Goal: Task Accomplishment & Management: Manage account settings

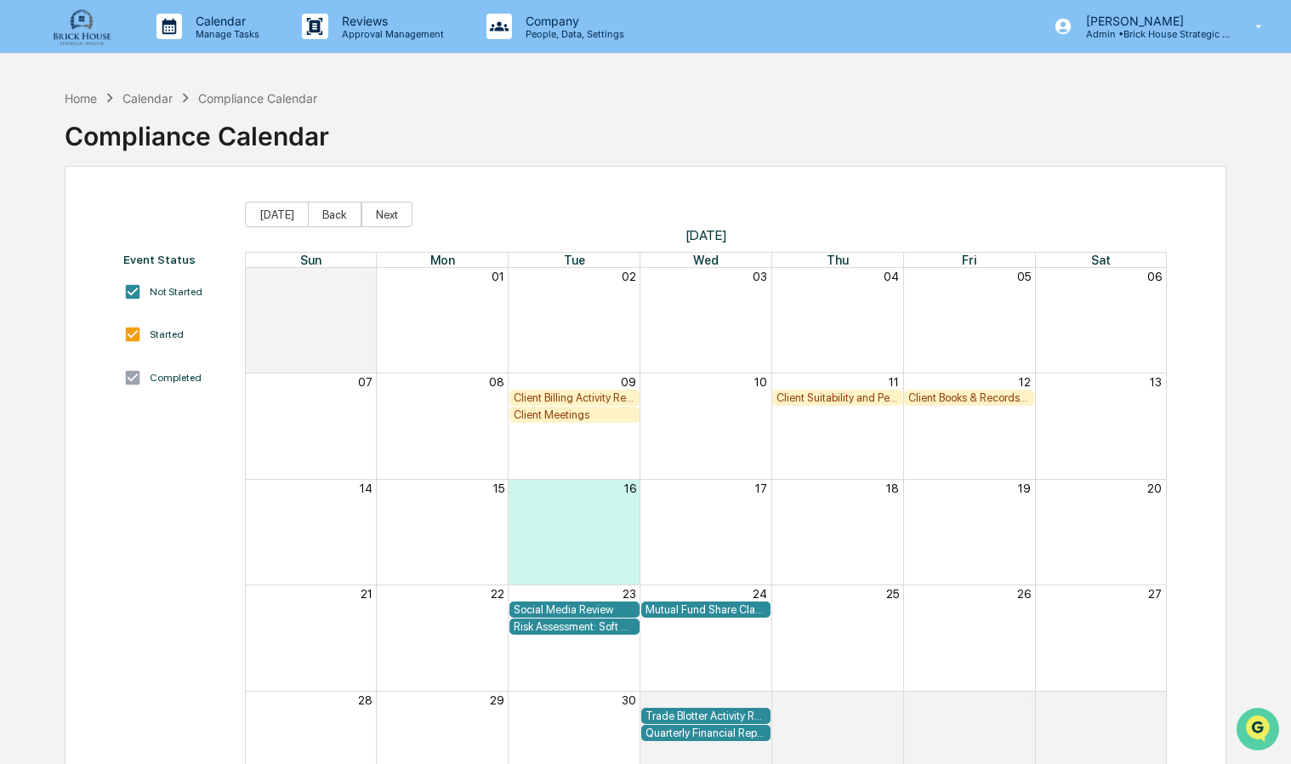
click at [1252, 722] on img "Open customer support" at bounding box center [1257, 729] width 43 height 34
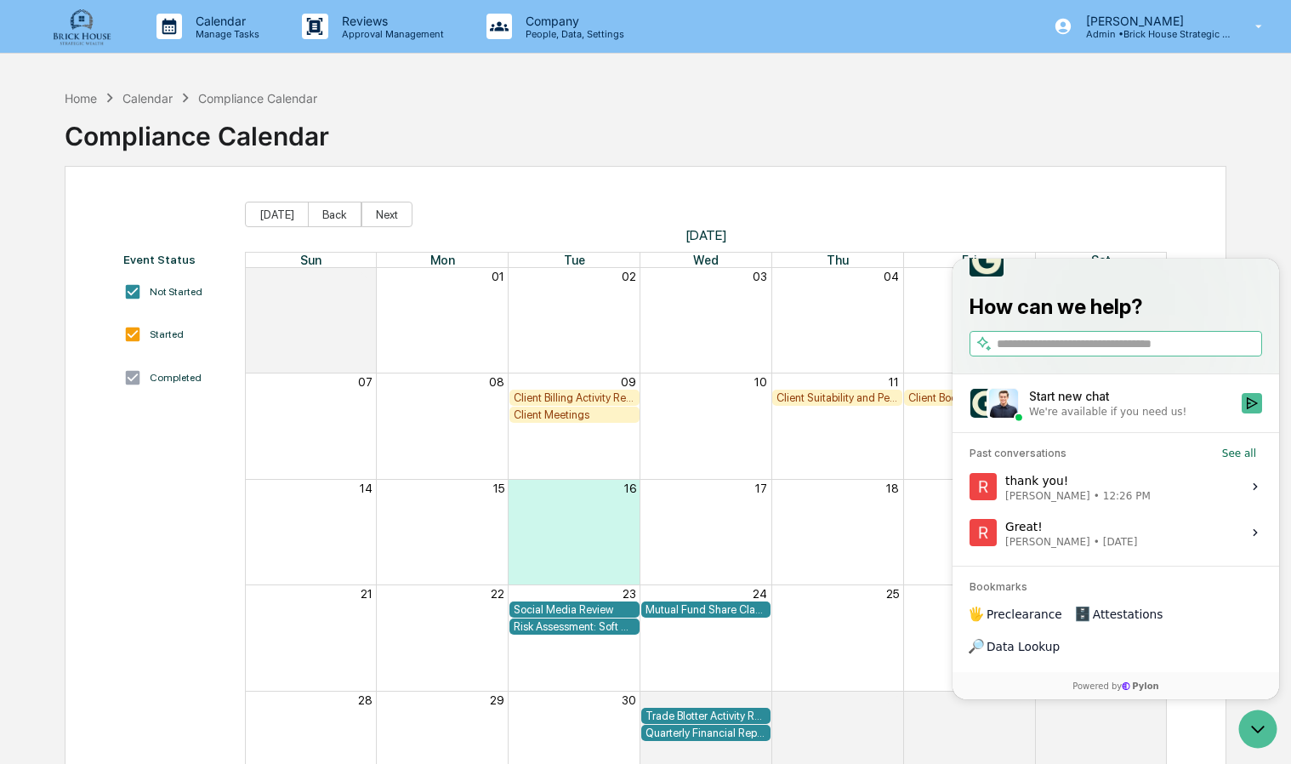
click at [1078, 418] on div "We're available if you need us!" at bounding box center [1107, 412] width 157 height 14
click at [1242, 413] on button "Start new chat We're available if you need us!" at bounding box center [1252, 403] width 20 height 20
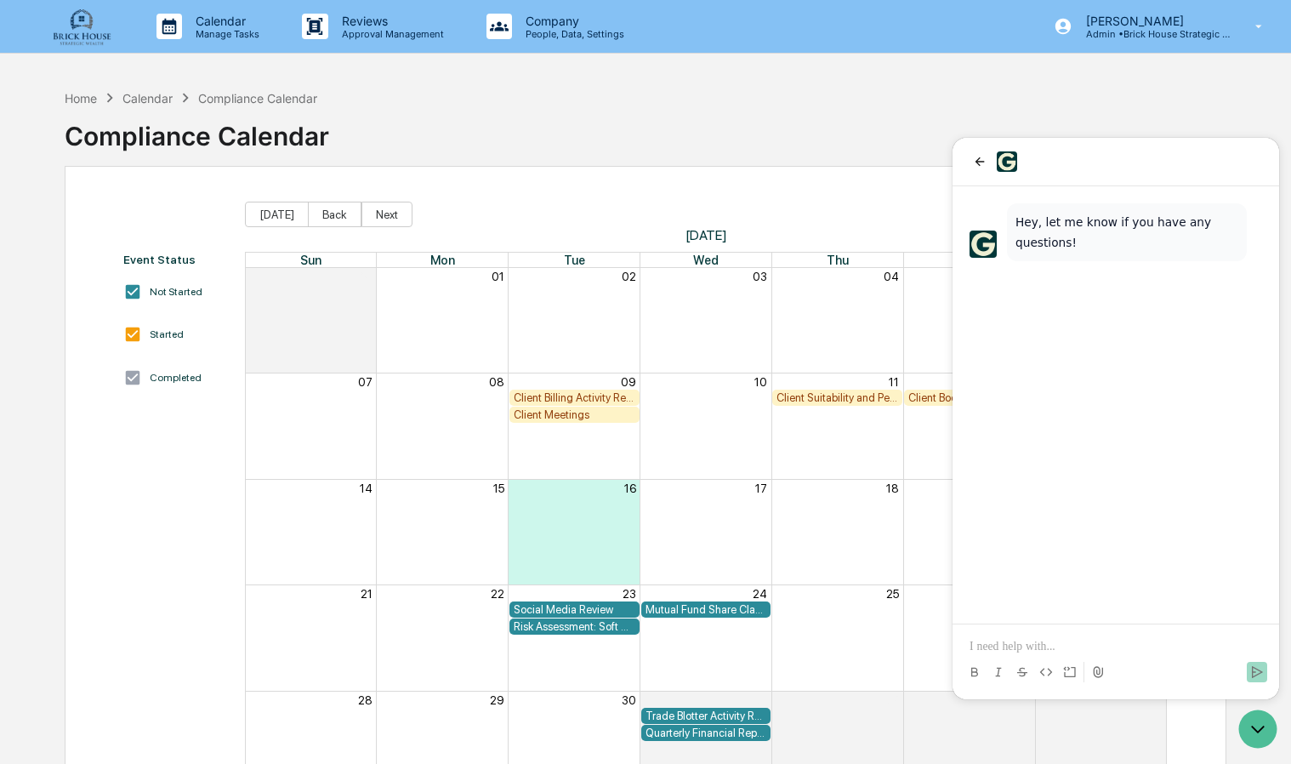
click at [951, 128] on div "Home Calendar Compliance Calendar Compliance Calendar" at bounding box center [646, 123] width 1162 height 85
click at [976, 160] on icon "back" at bounding box center [979, 161] width 9 height 9
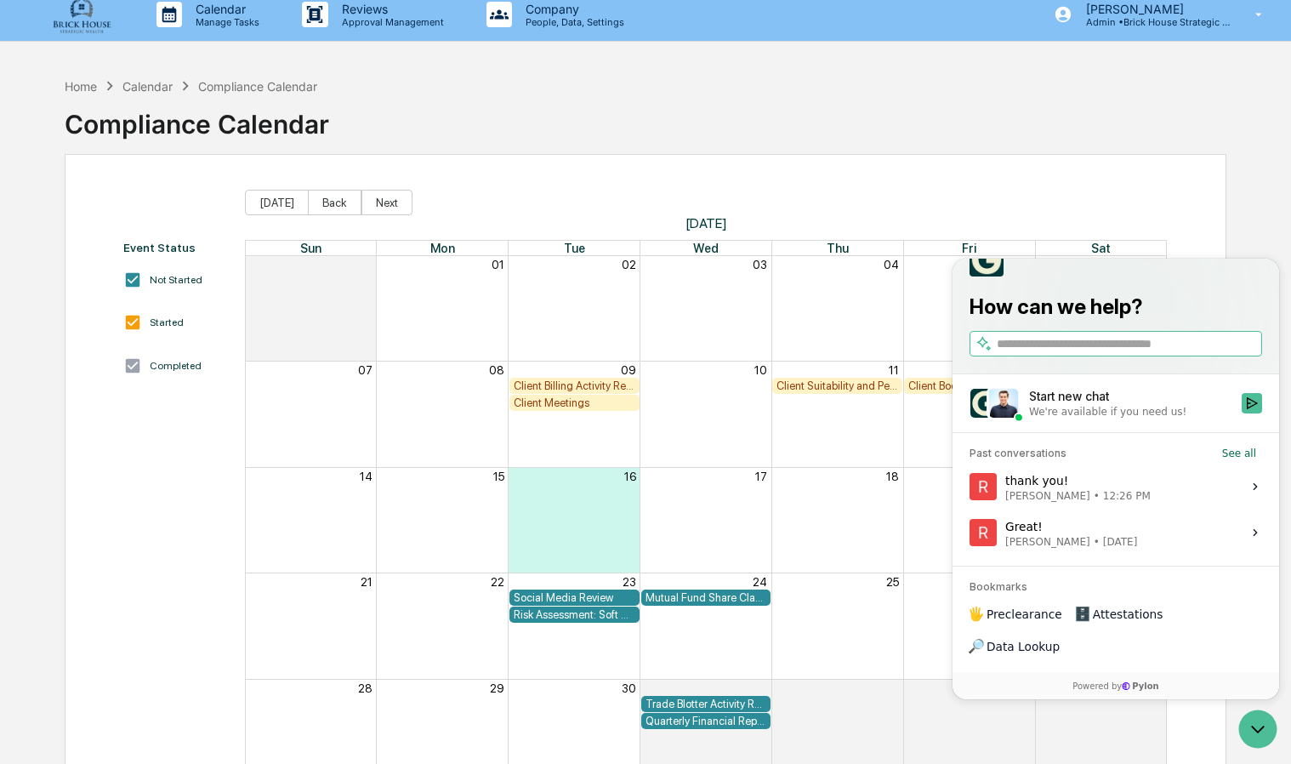
scroll to position [42, 0]
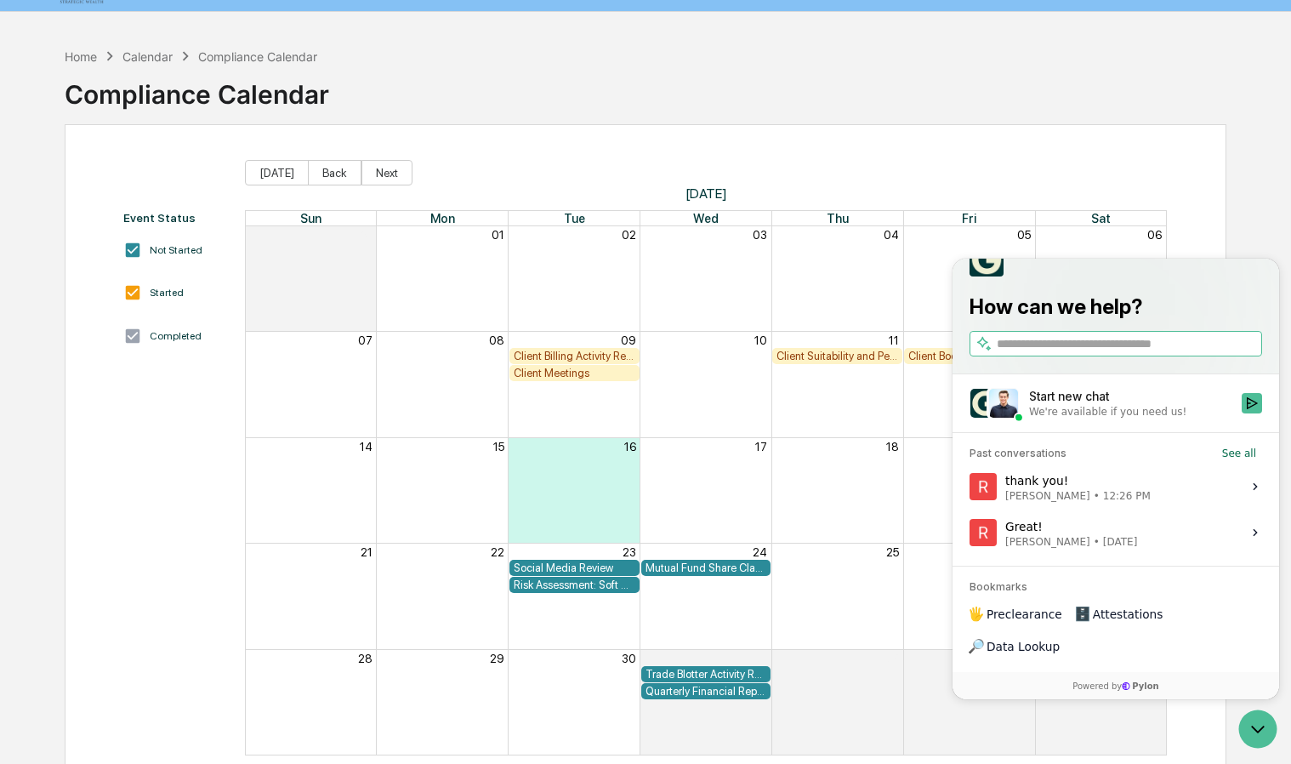
click at [1119, 127] on div "Event Status Not Started Started Completed [DATE] Back Next [DATE] Sun Mon Tue …" at bounding box center [646, 457] width 1162 height 667
click at [1248, 724] on icon "Open customer support" at bounding box center [1257, 729] width 43 height 43
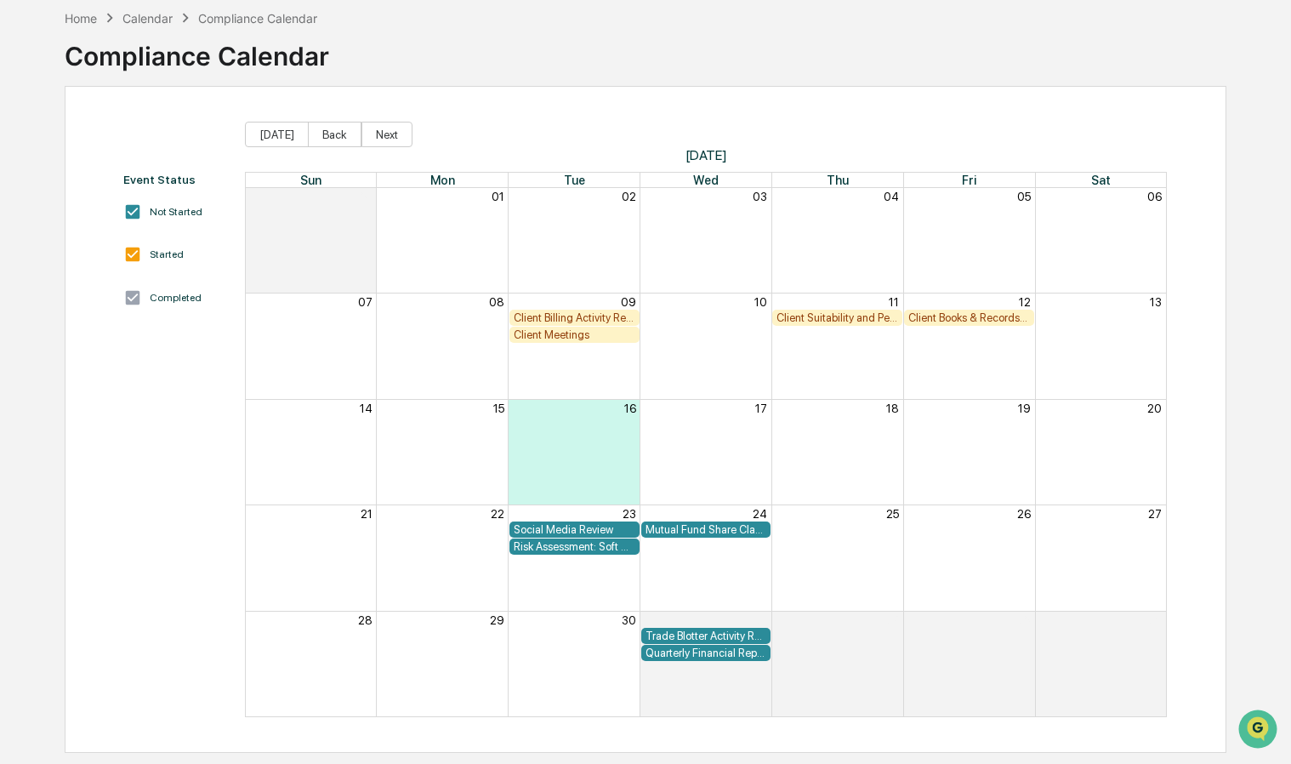
scroll to position [0, 0]
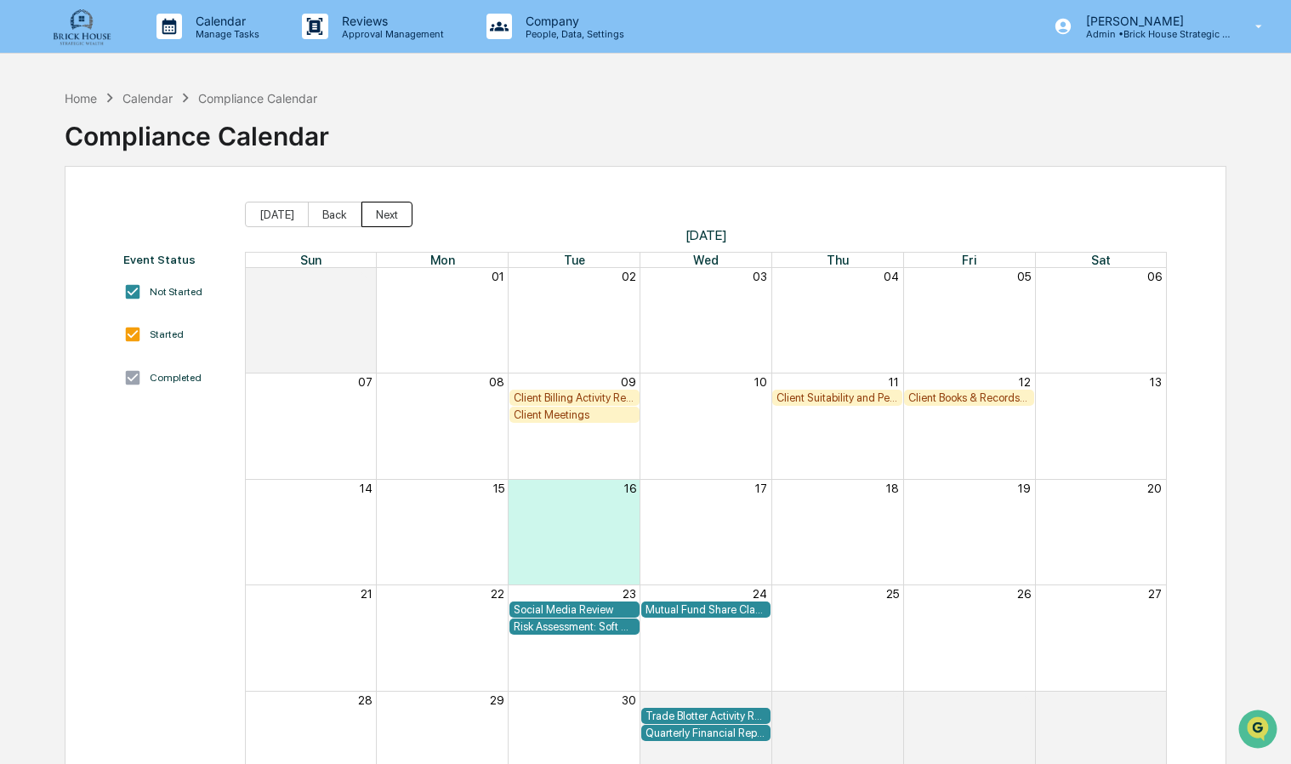
click at [378, 216] on button "Next" at bounding box center [386, 215] width 51 height 26
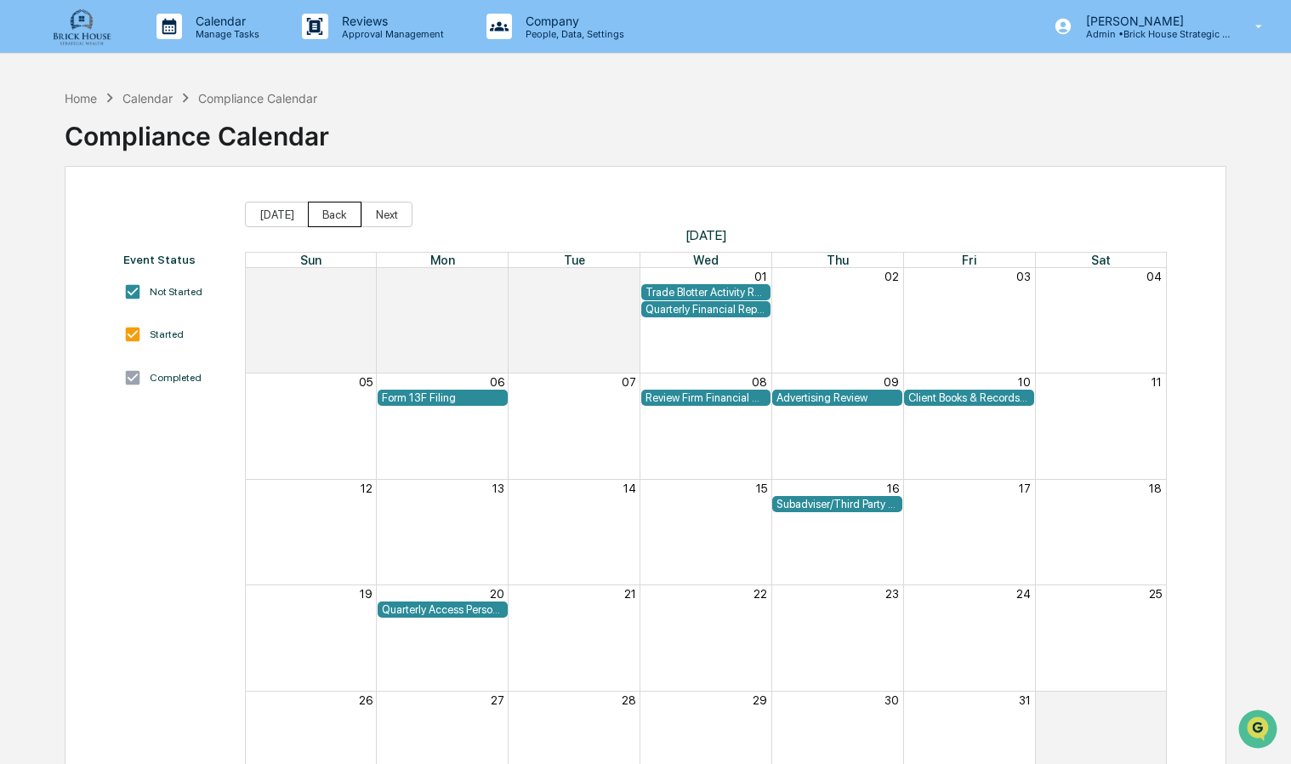
click at [318, 223] on button "Back" at bounding box center [335, 215] width 54 height 26
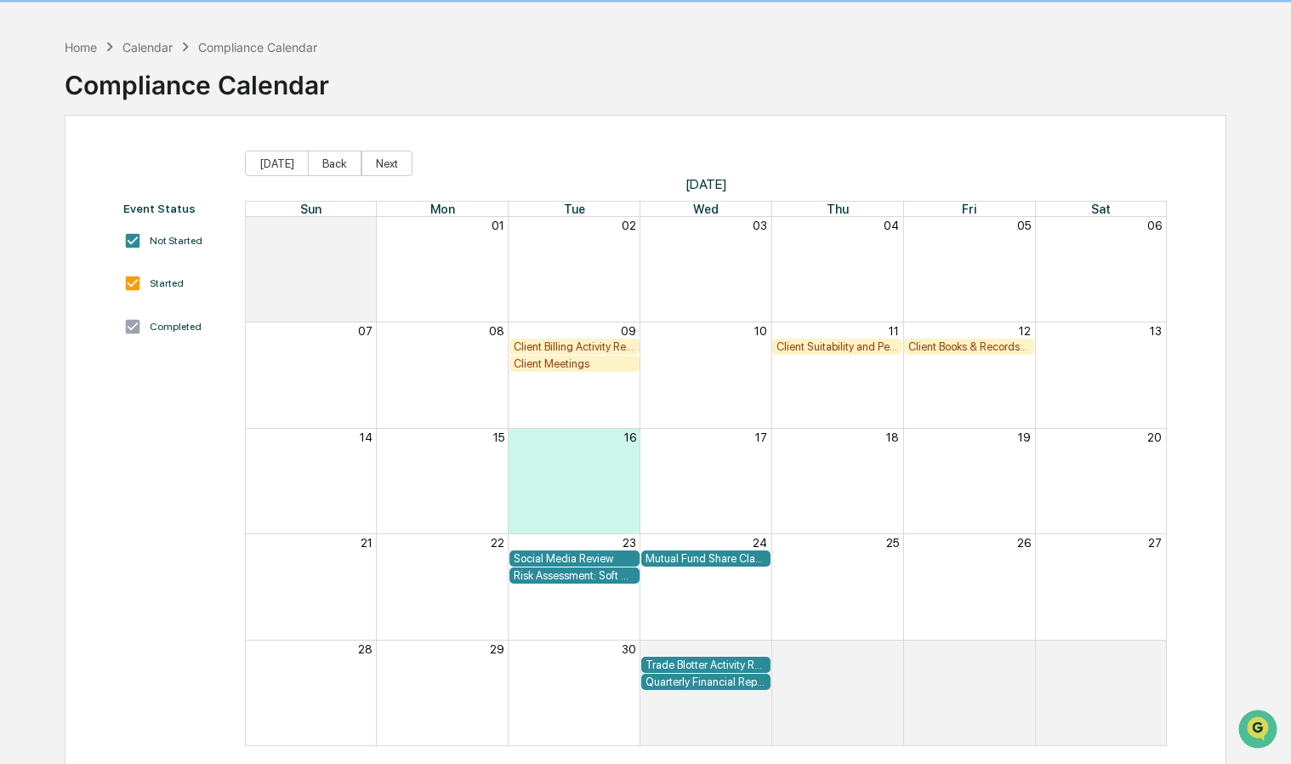
scroll to position [22, 0]
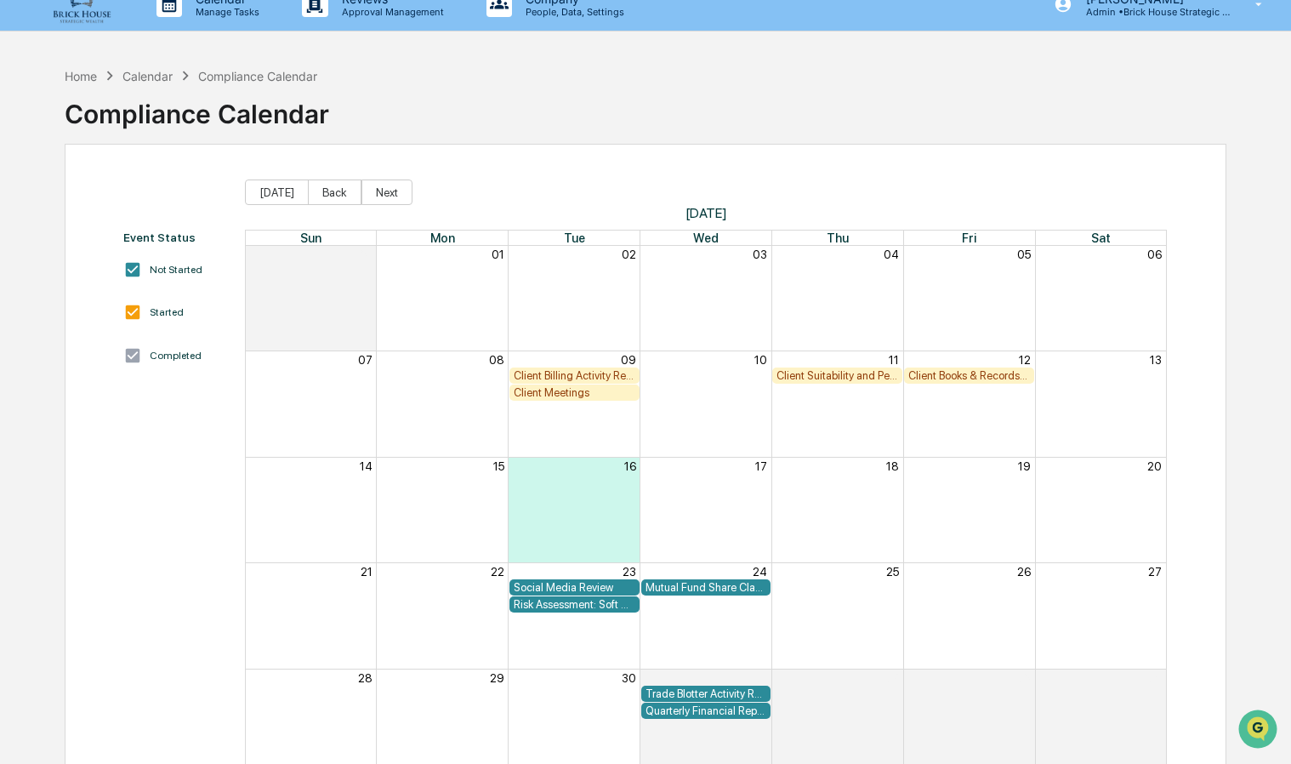
click at [560, 375] on div "Client Billing Activity Review" at bounding box center [575, 375] width 122 height 13
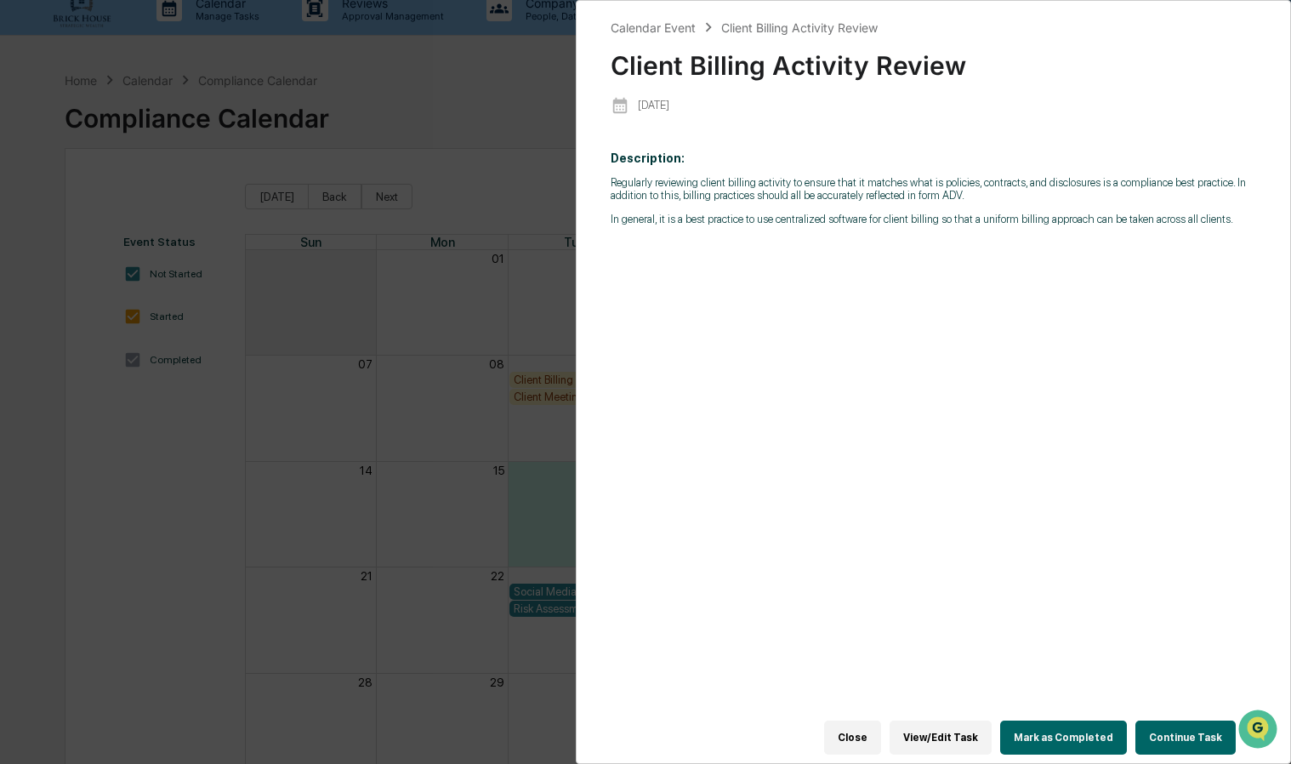
scroll to position [20, 0]
click at [522, 294] on div "Calendar Event Client Billing Activity Review Client Billing Activity Review [D…" at bounding box center [645, 382] width 1291 height 764
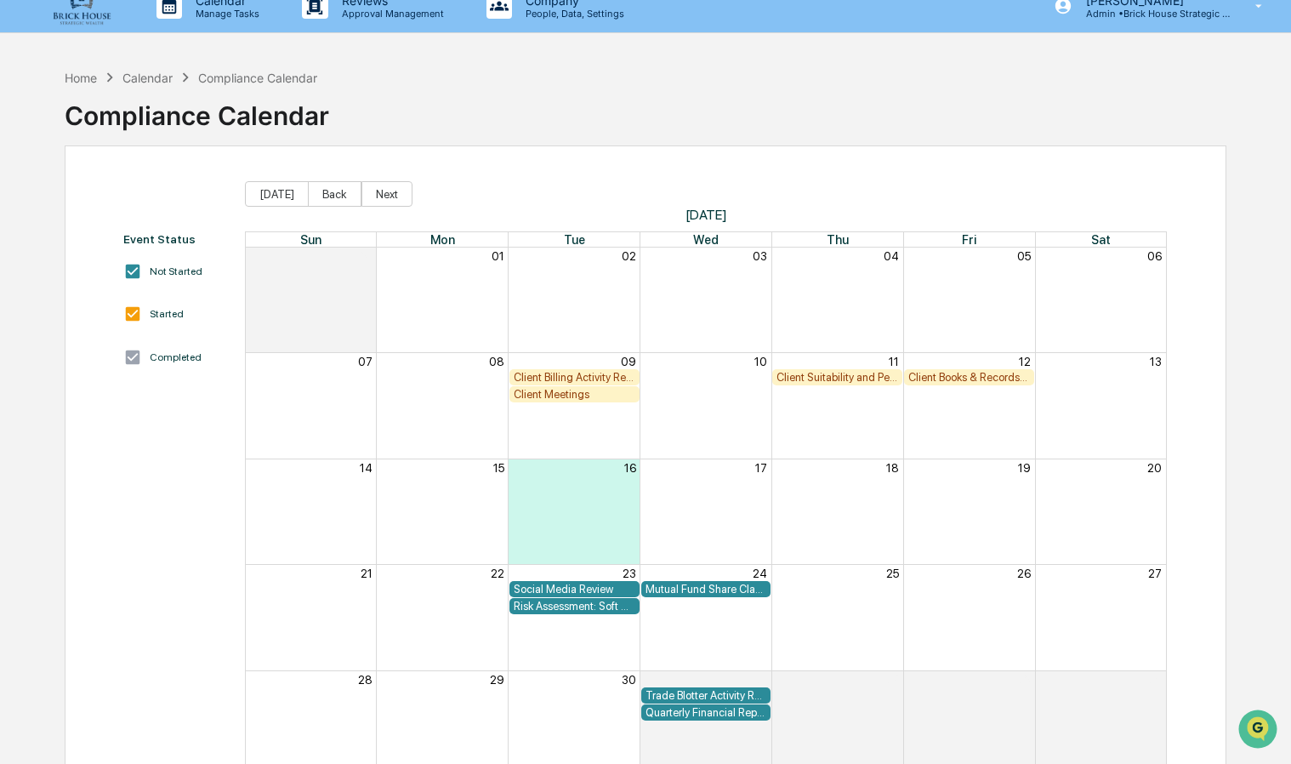
click at [556, 392] on div "Client Meetings" at bounding box center [575, 394] width 122 height 13
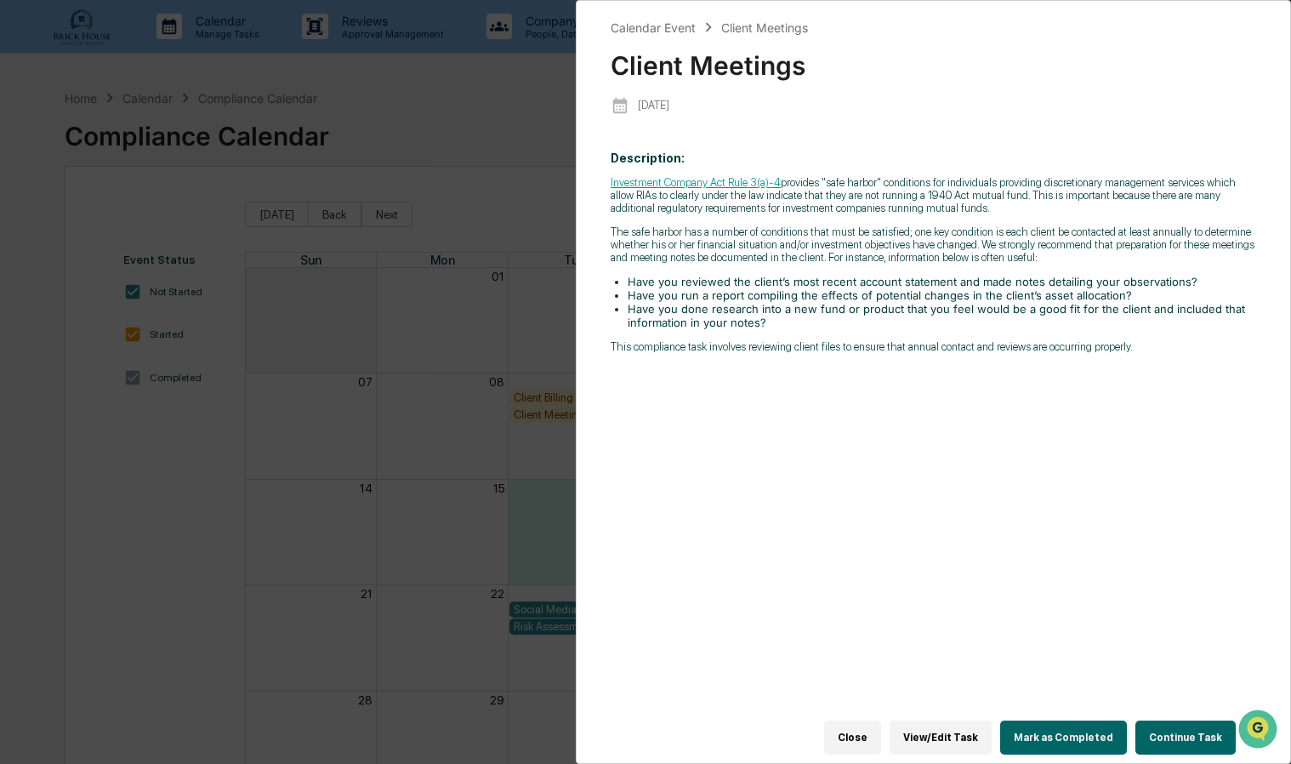
scroll to position [1, 0]
click at [965, 287] on li "Have you reviewed the client’s most recent account statement and made notes det…" at bounding box center [942, 282] width 628 height 14
click at [372, 410] on div "Calendar Event Client Meetings Client Meetings [DATE] Description: Investment C…" at bounding box center [645, 382] width 1291 height 764
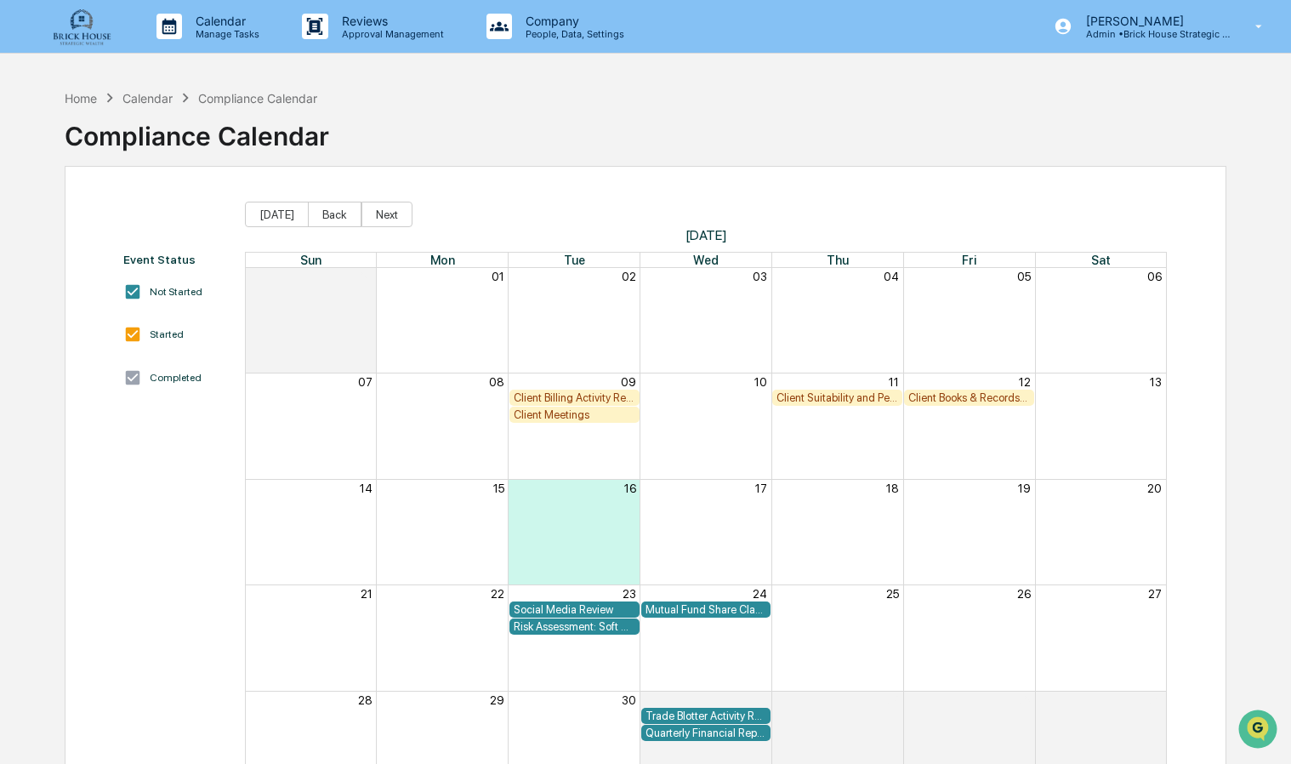
click at [825, 400] on div "Client Suitability and Performance Review" at bounding box center [837, 397] width 122 height 13
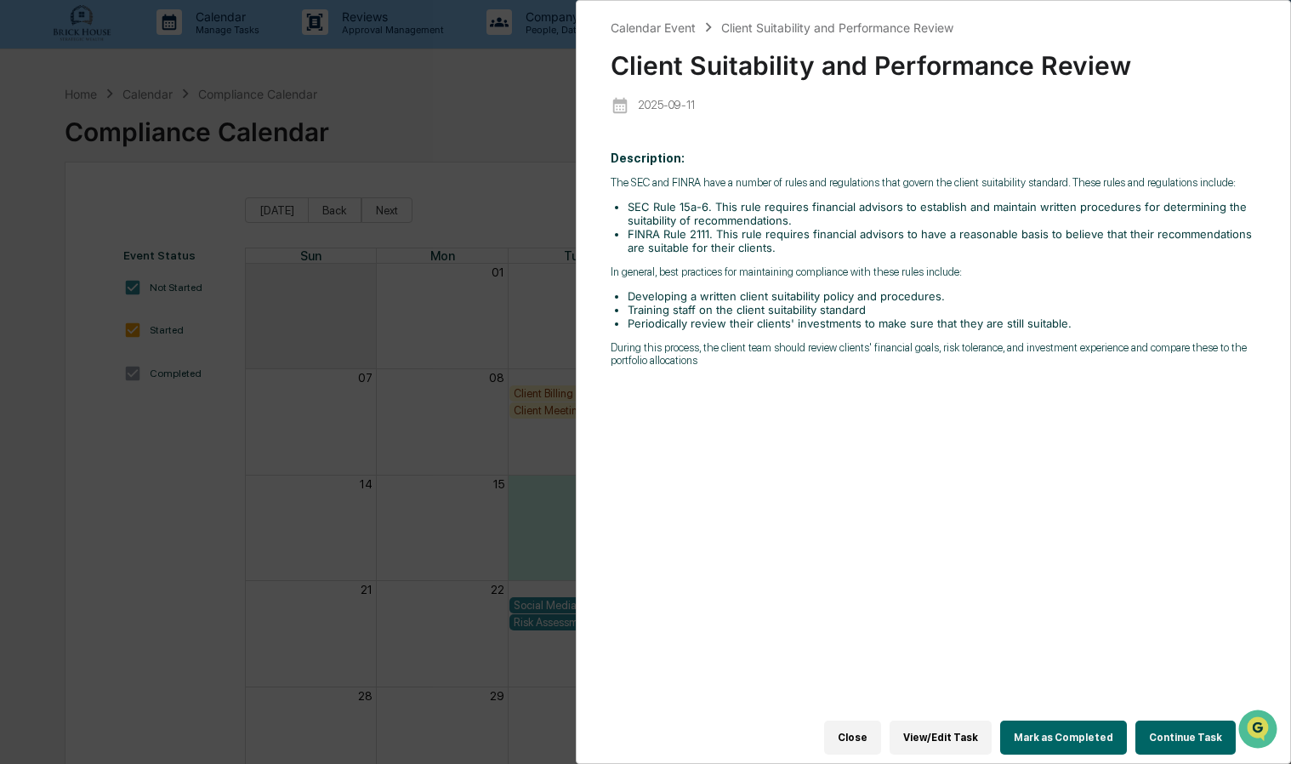
scroll to position [5, 0]
click at [810, 328] on li "Periodically review their clients' investments to make sure that they are still…" at bounding box center [942, 323] width 628 height 14
click at [514, 334] on div "Calendar Event Client Suitability and Performance Review Client Suitability and…" at bounding box center [645, 382] width 1291 height 764
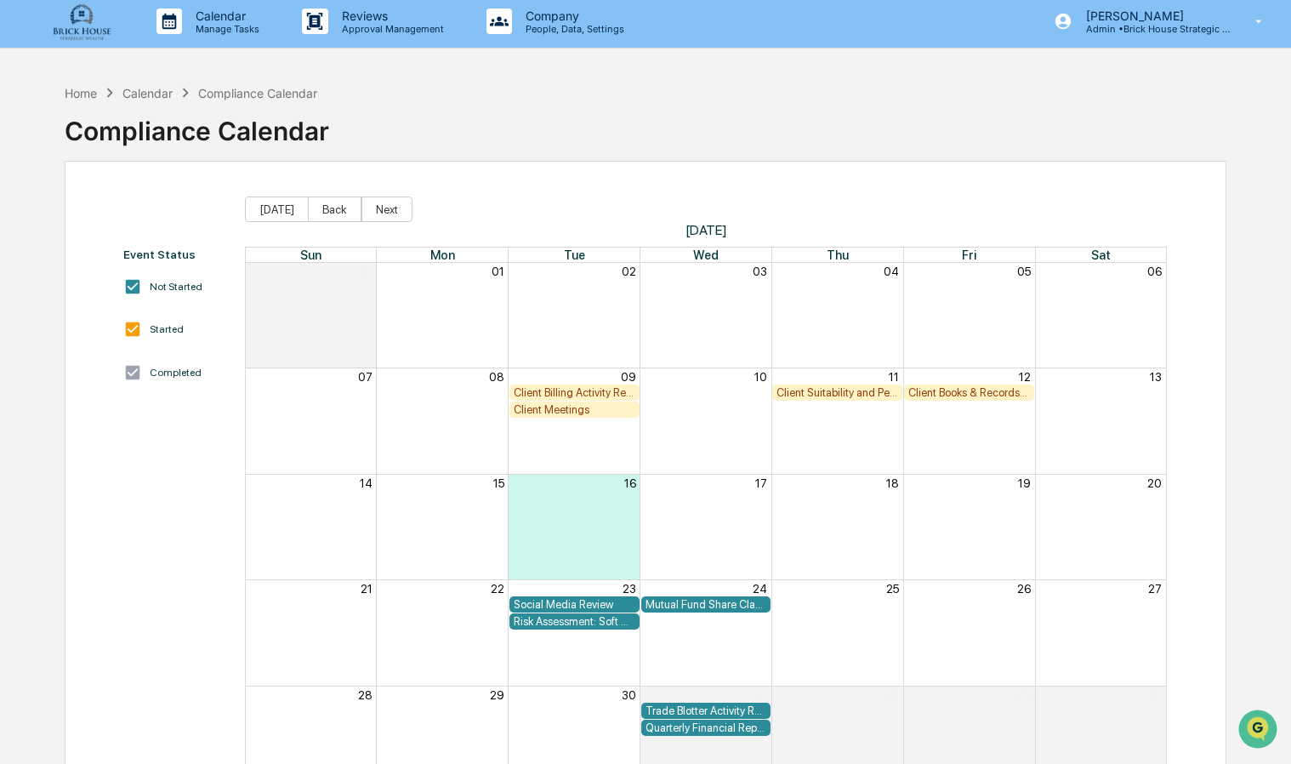
click at [947, 391] on div "Client Books & Records Review" at bounding box center [969, 392] width 122 height 13
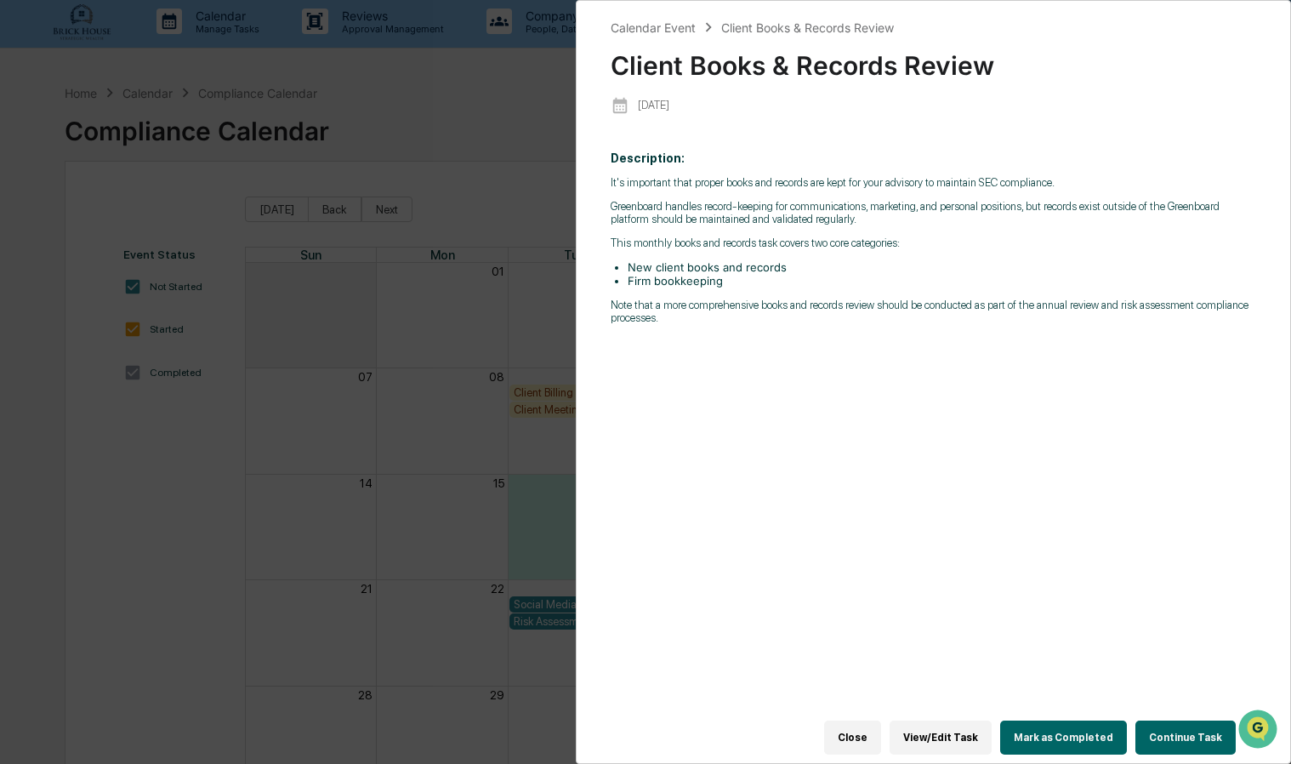
click at [486, 301] on div "Calendar Event Client Books & Records Review Client Books & Records Review [DAT…" at bounding box center [645, 382] width 1291 height 764
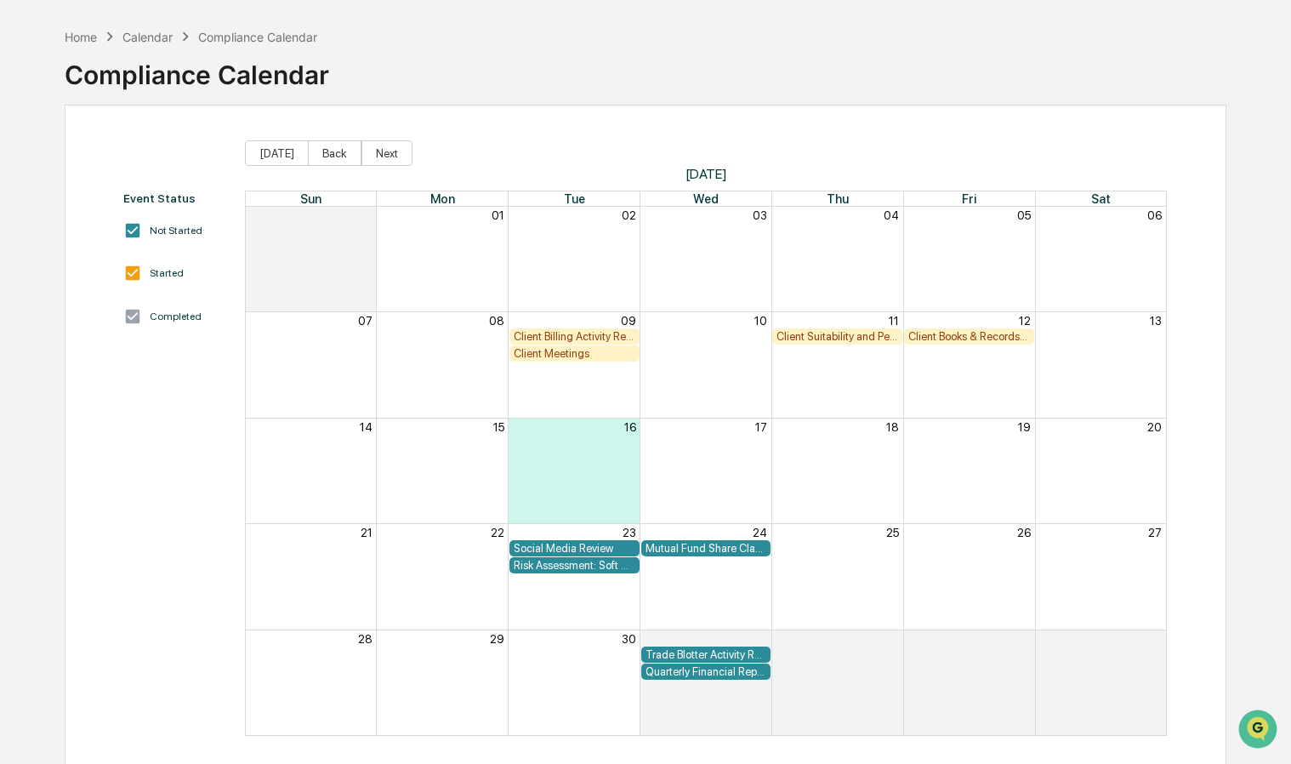
scroll to position [62, 0]
click at [548, 549] on div "Social Media Review" at bounding box center [575, 547] width 122 height 13
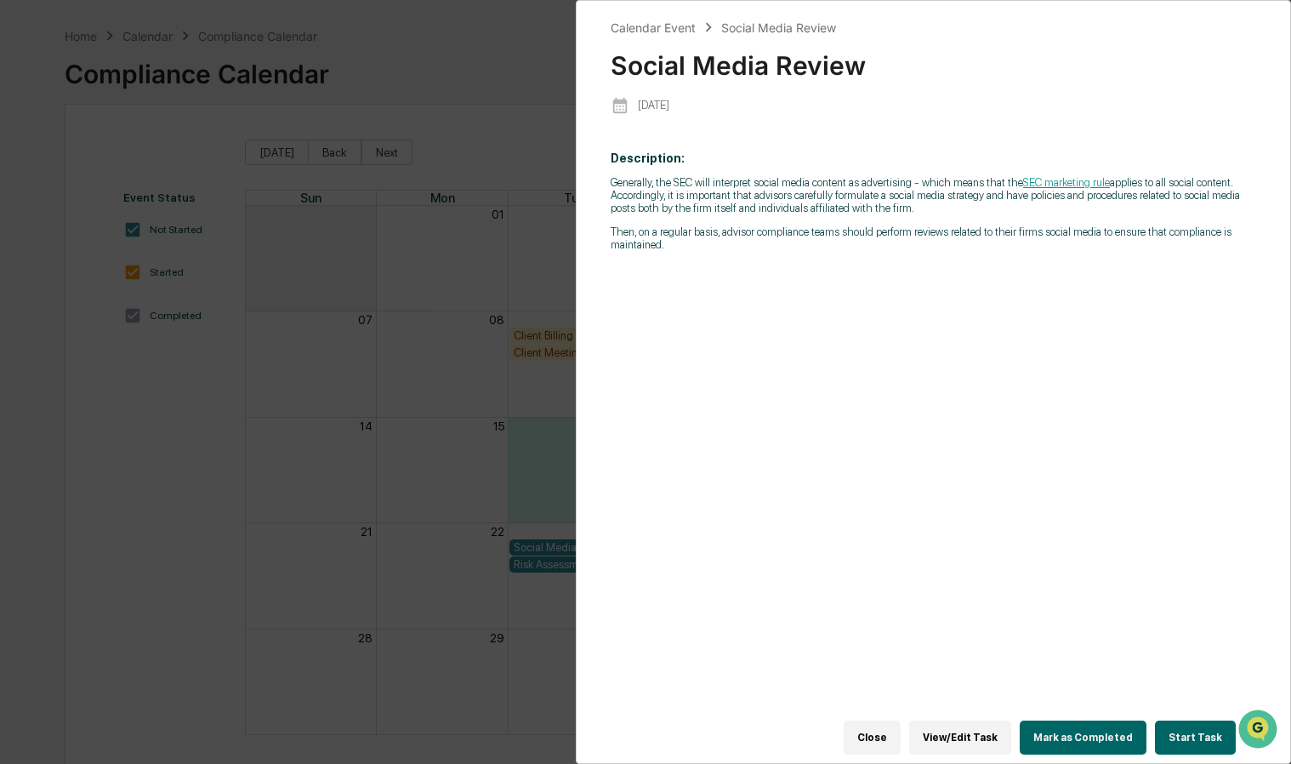
click at [442, 337] on div "Calendar Event Social Media Review Social Media Review [DATE] Description: Gene…" at bounding box center [645, 382] width 1291 height 764
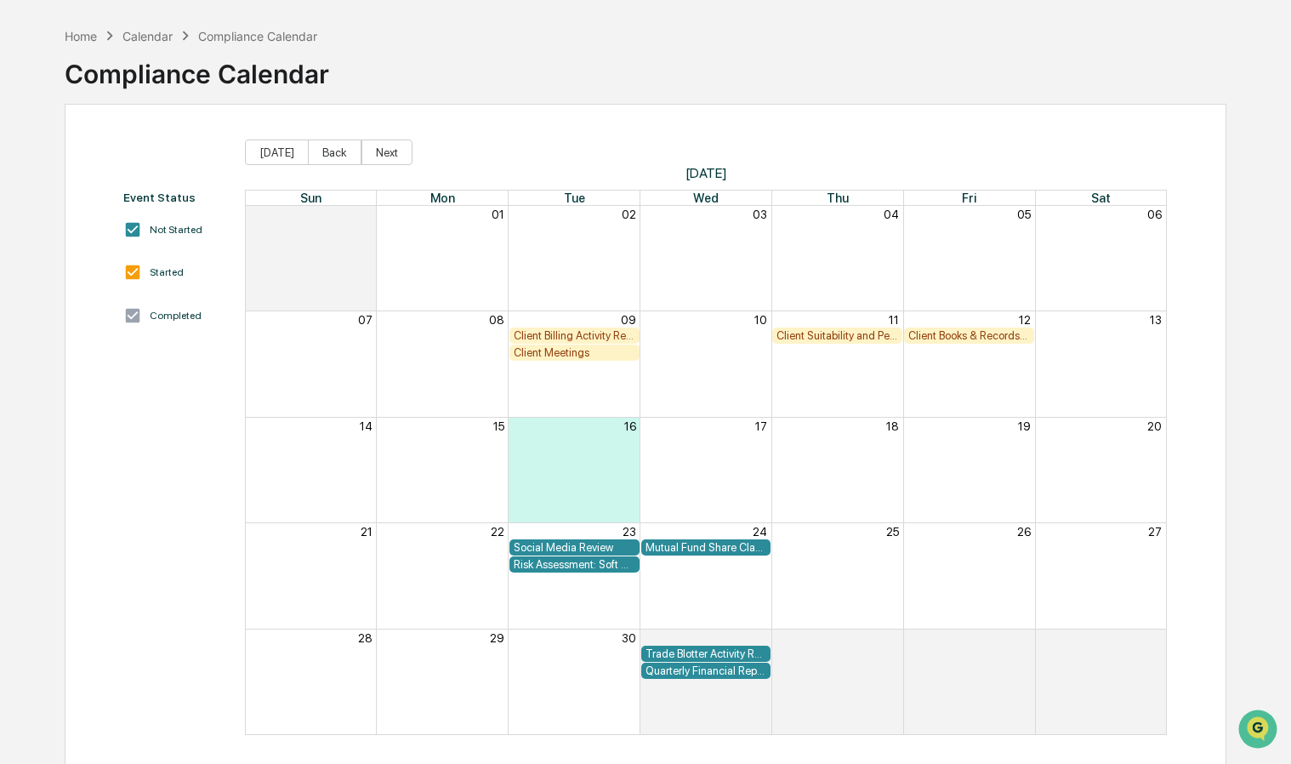
click at [575, 566] on div "Risk Assessment: Soft Dollar Kickbacks" at bounding box center [575, 564] width 122 height 13
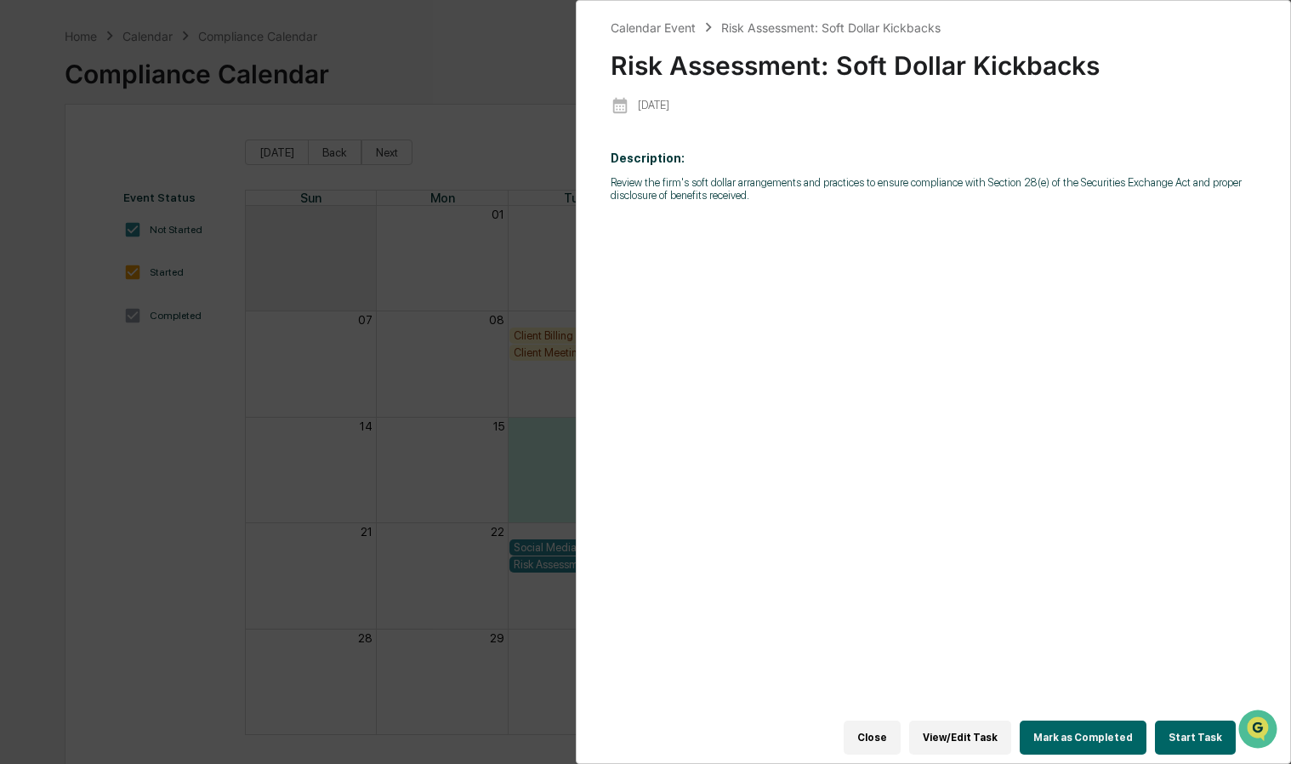
click at [500, 431] on div "Calendar Event Risk Assessment: Soft Dollar Kickbacks Risk Assessment: Soft Dol…" at bounding box center [645, 382] width 1291 height 764
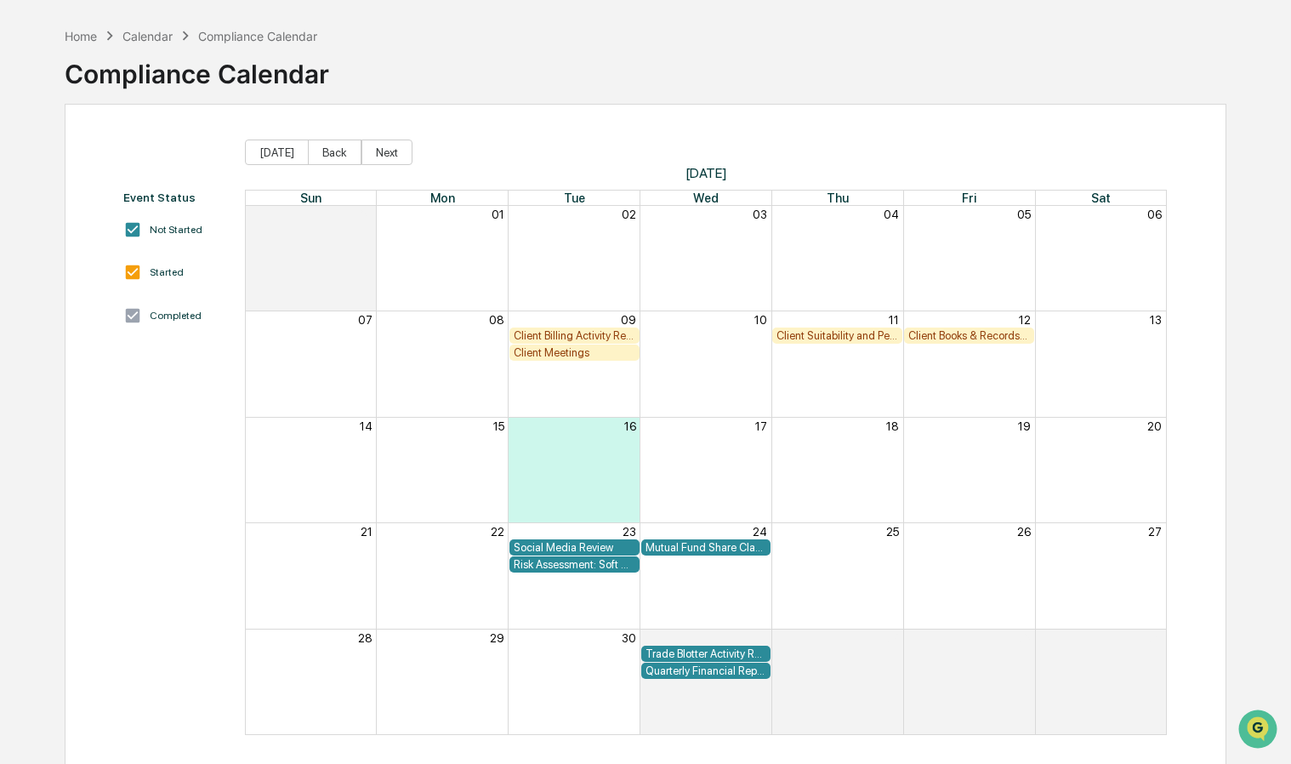
click at [704, 549] on div "Mutual Fund Share Class & Fee Review" at bounding box center [706, 547] width 122 height 13
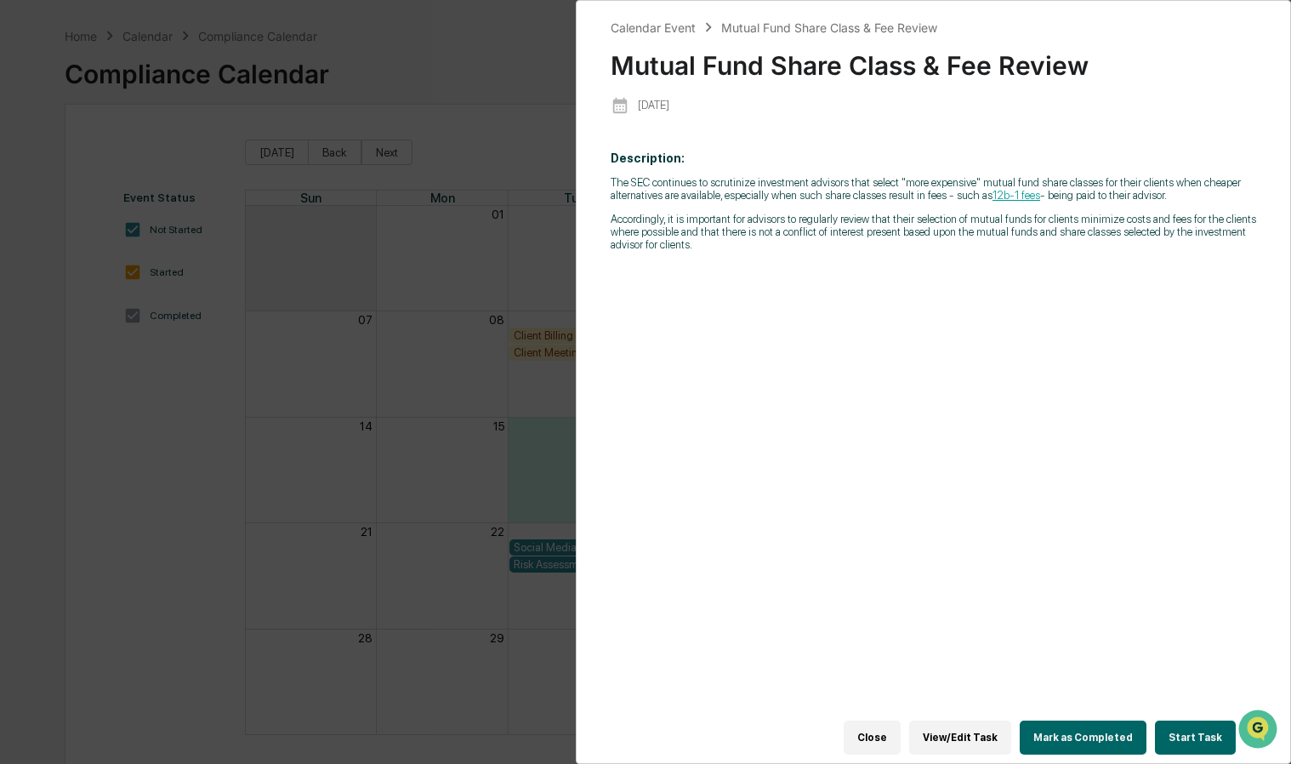
click at [896, 723] on button "Close" at bounding box center [872, 737] width 57 height 34
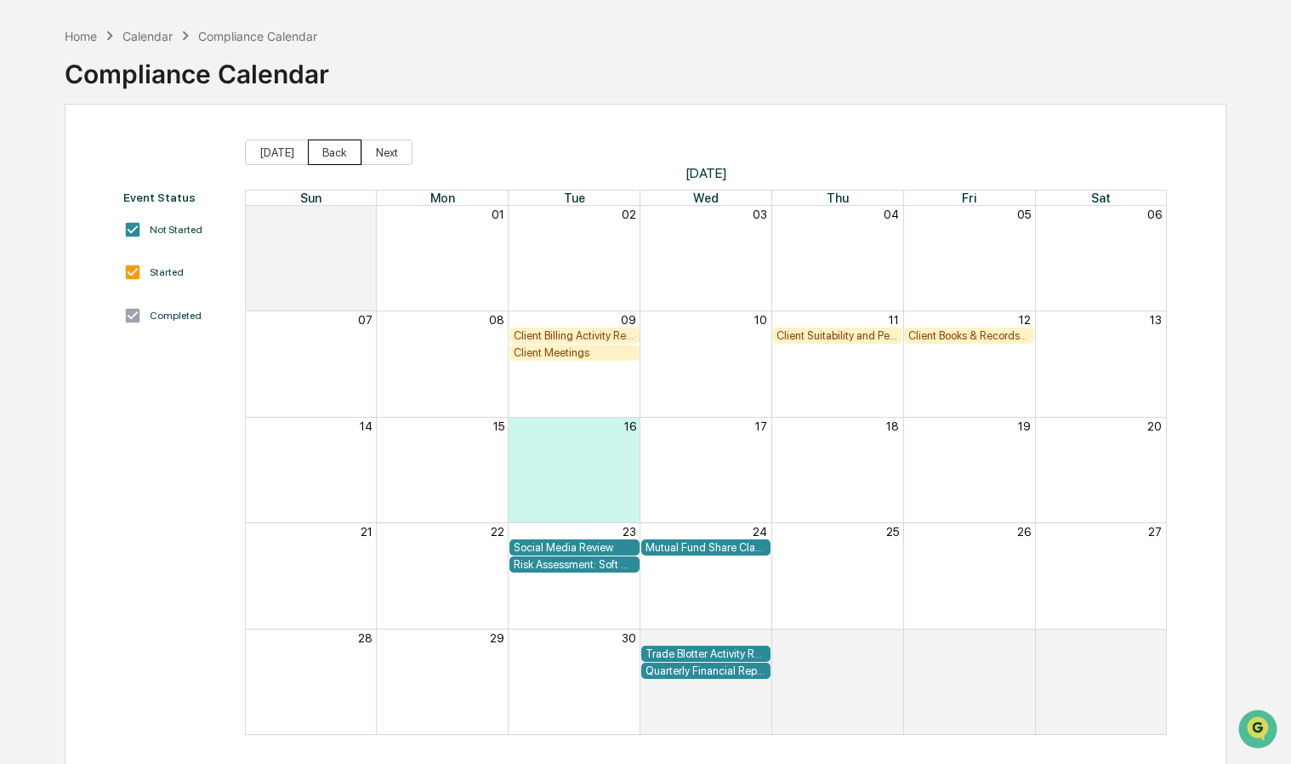
click at [321, 151] on button "Back" at bounding box center [335, 152] width 54 height 26
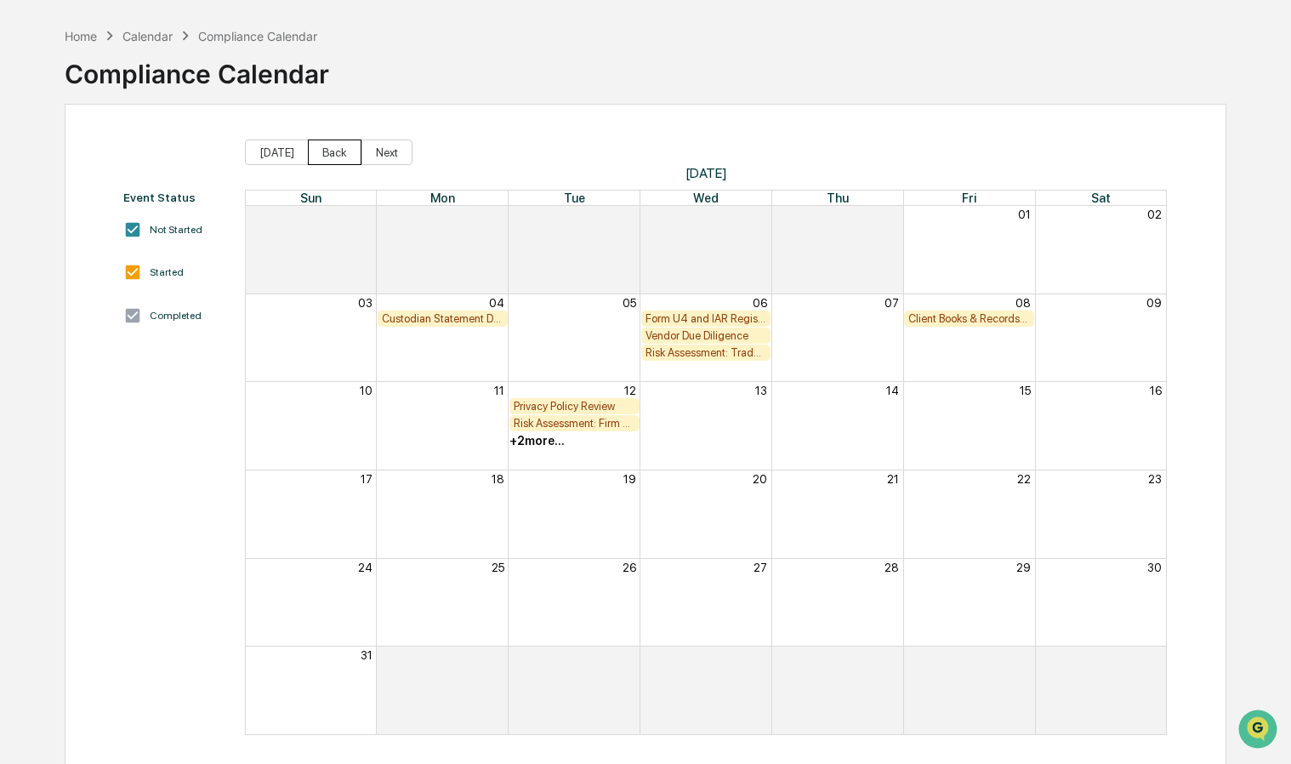
click at [321, 151] on button "Back" at bounding box center [335, 152] width 54 height 26
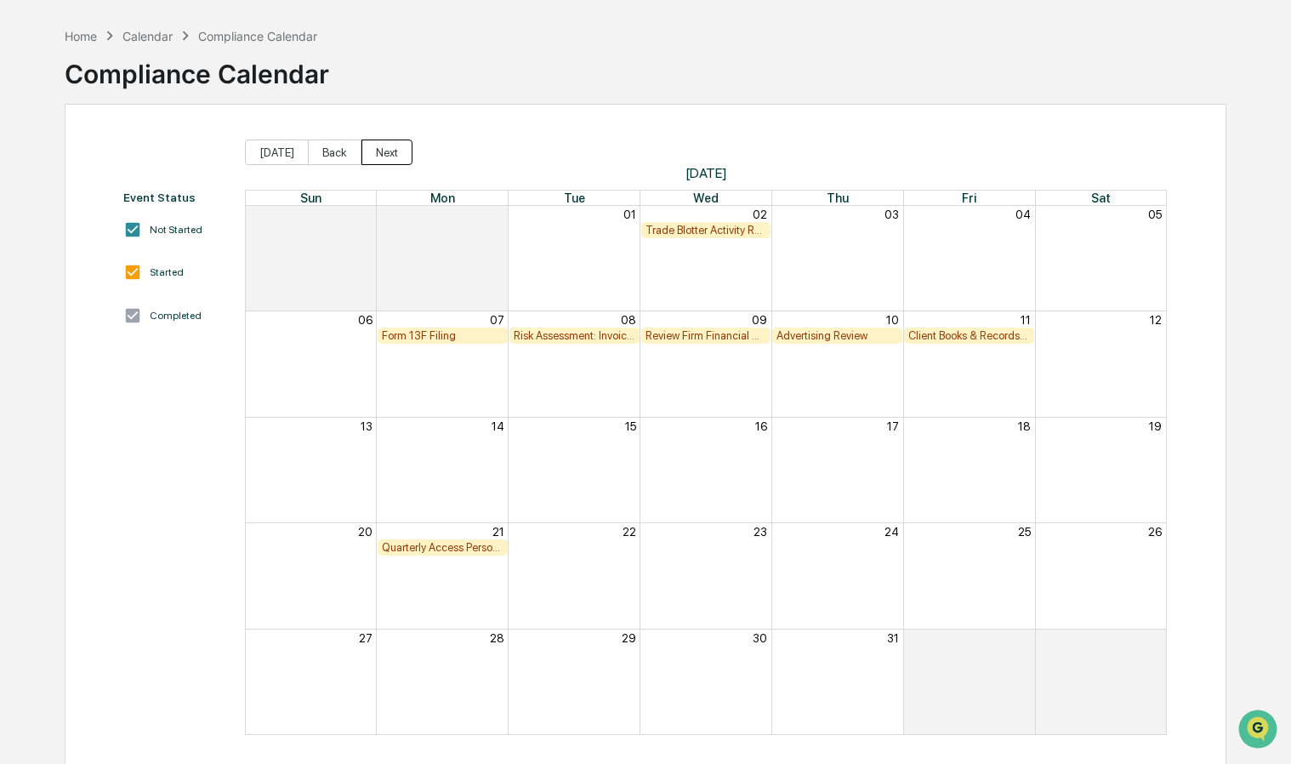
click at [366, 154] on button "Next" at bounding box center [386, 152] width 51 height 26
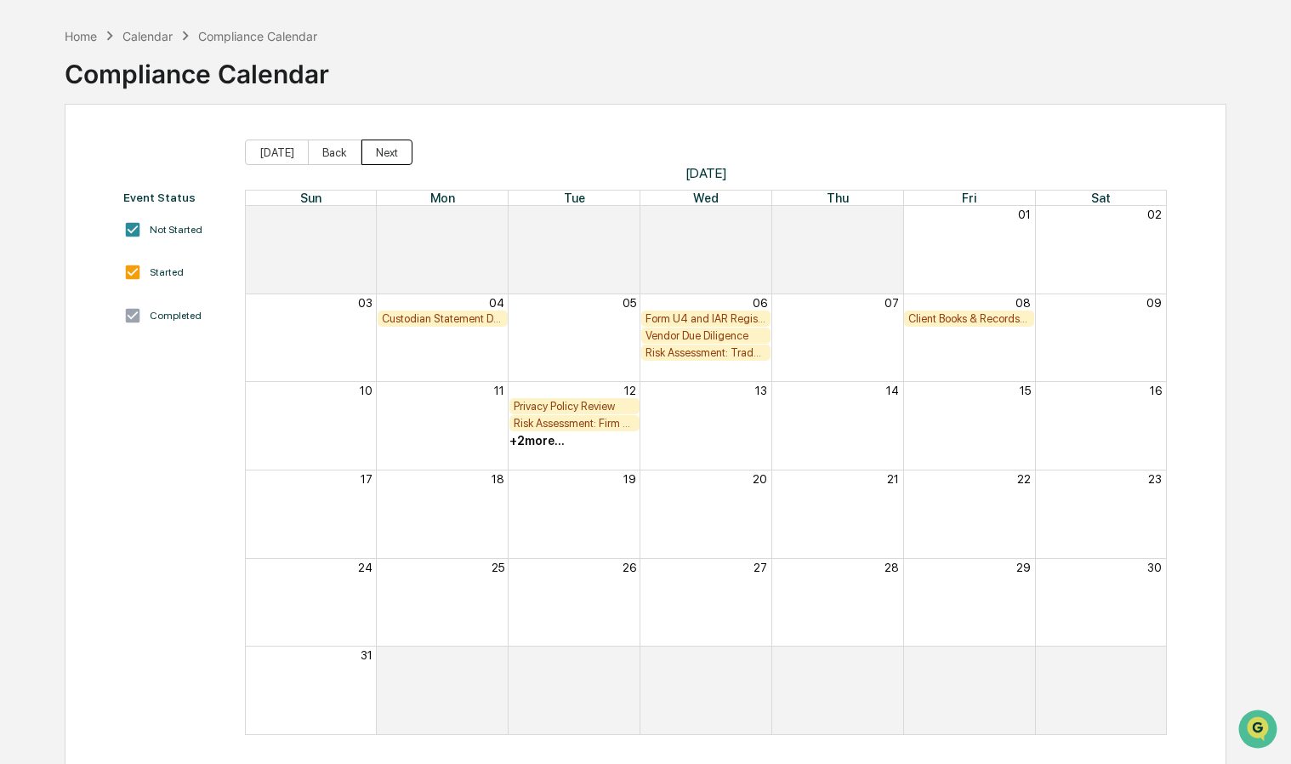
click at [366, 154] on button "Next" at bounding box center [386, 152] width 51 height 26
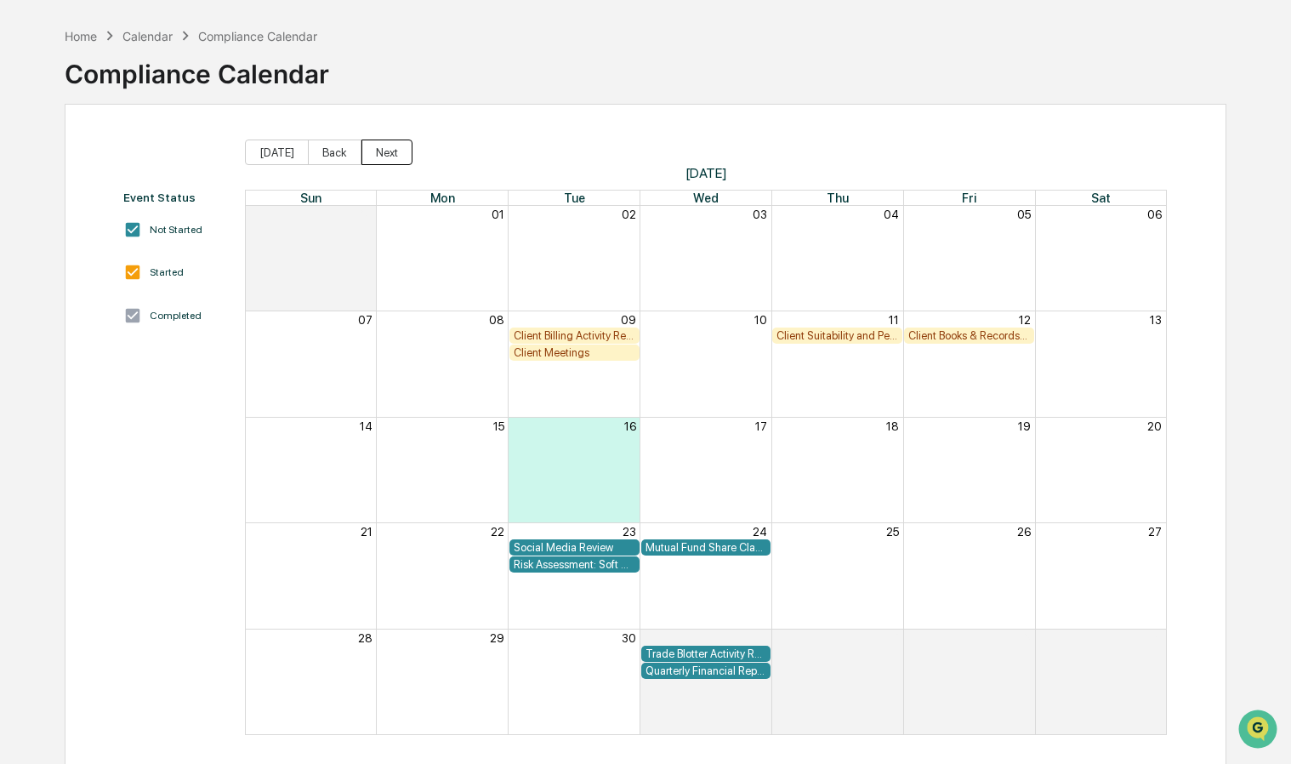
click at [366, 154] on button "Next" at bounding box center [386, 152] width 51 height 26
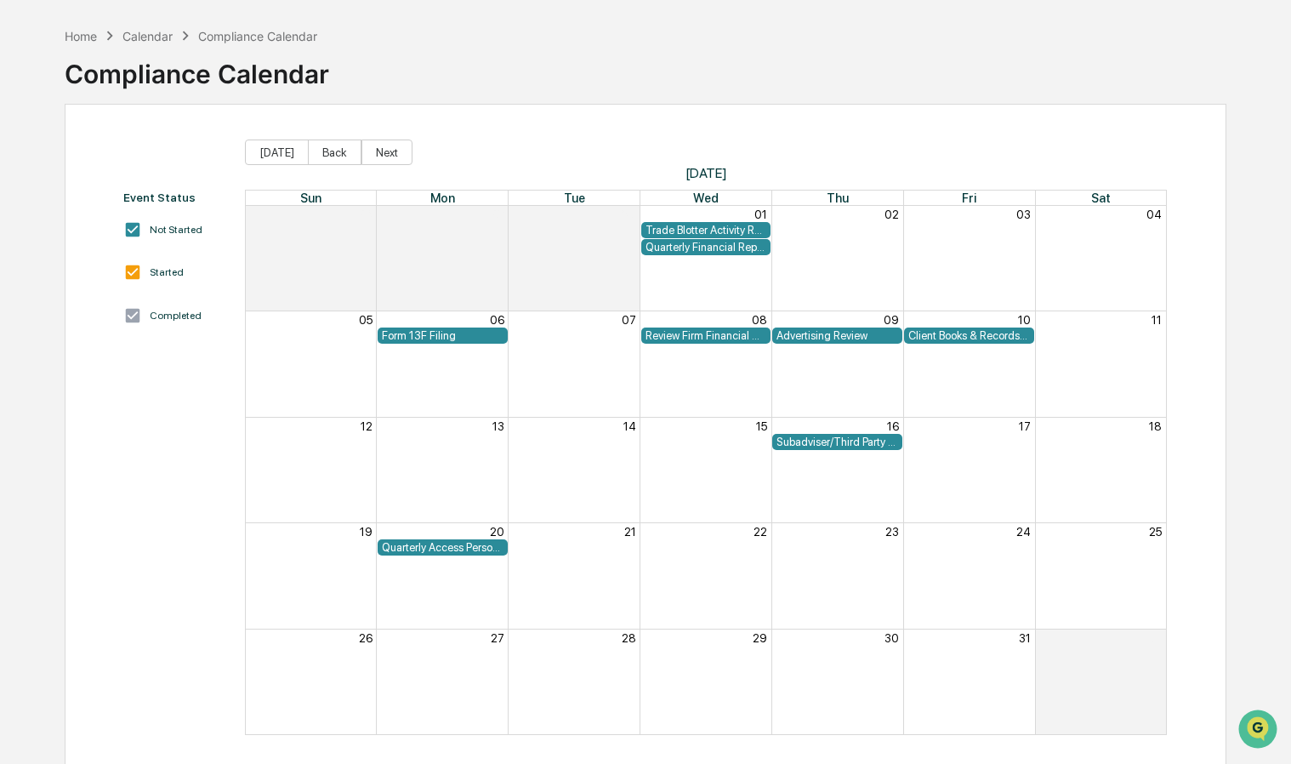
click at [426, 333] on div "Form 13F Filing" at bounding box center [443, 335] width 122 height 13
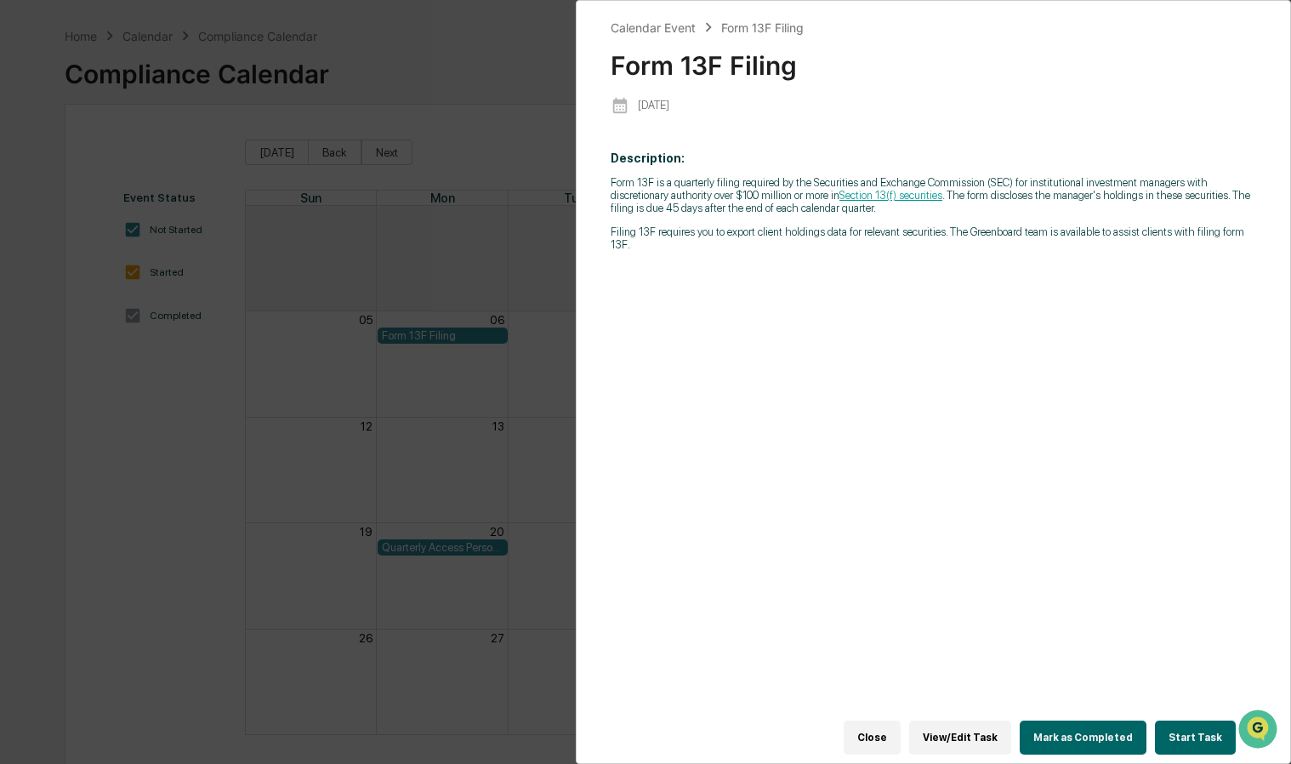
click at [500, 473] on div "Calendar Event Form 13F Filing Form 13F Filing [DATE] Description: Form 13F is …" at bounding box center [645, 382] width 1291 height 764
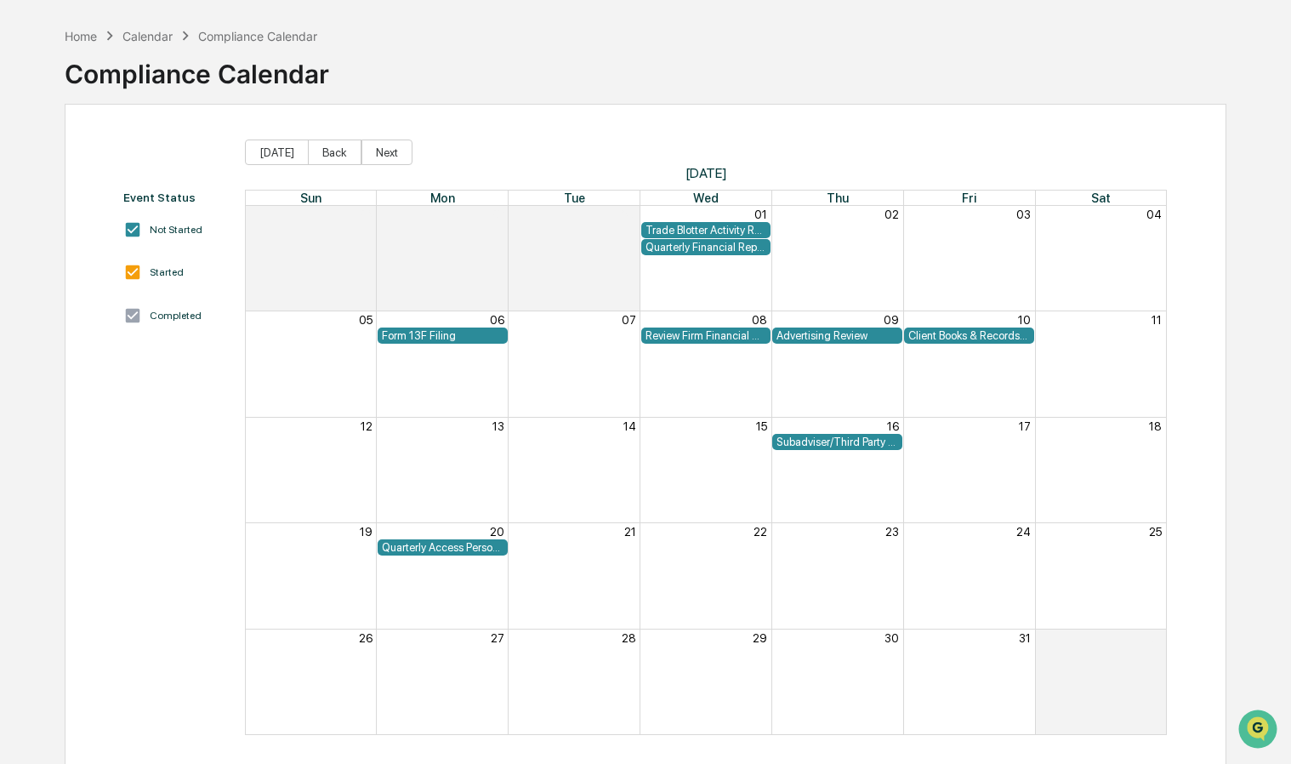
click at [437, 330] on div "Form 13F Filing" at bounding box center [443, 335] width 122 height 13
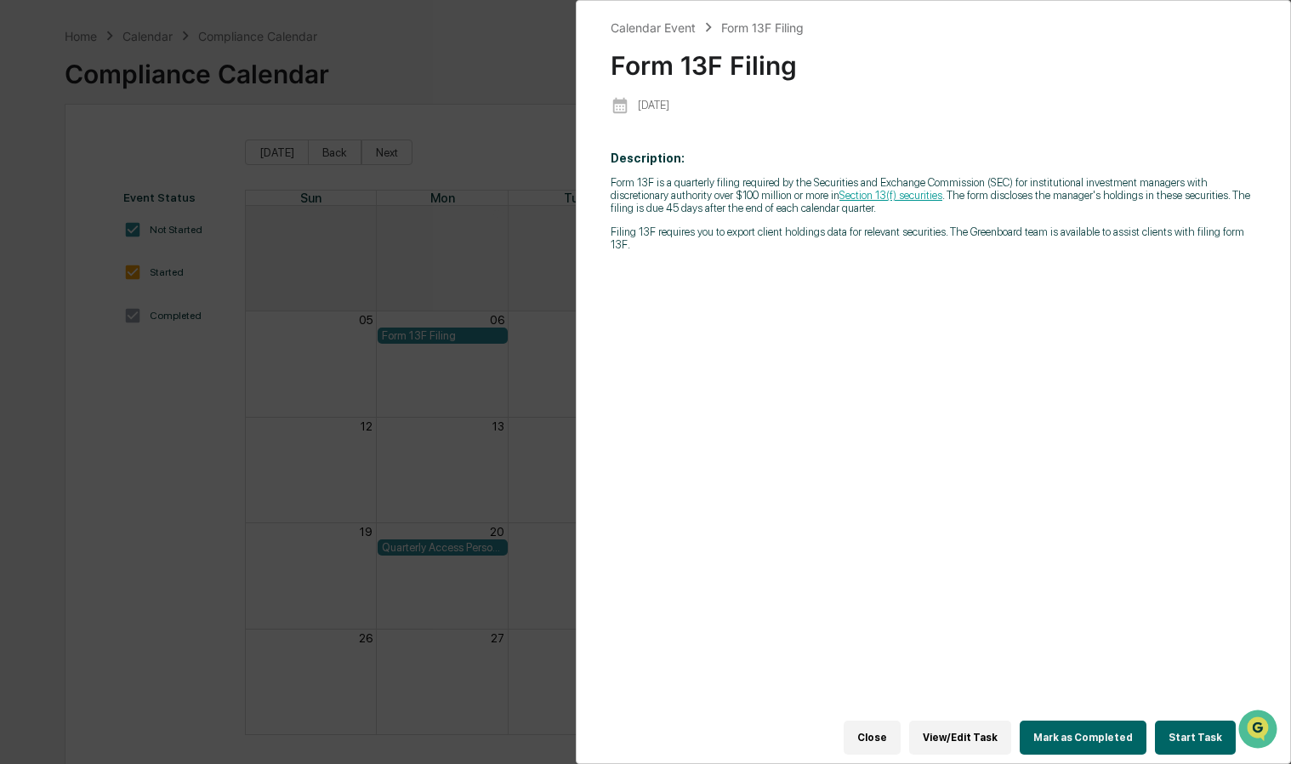
click at [1072, 724] on button "Mark as Completed" at bounding box center [1083, 737] width 127 height 34
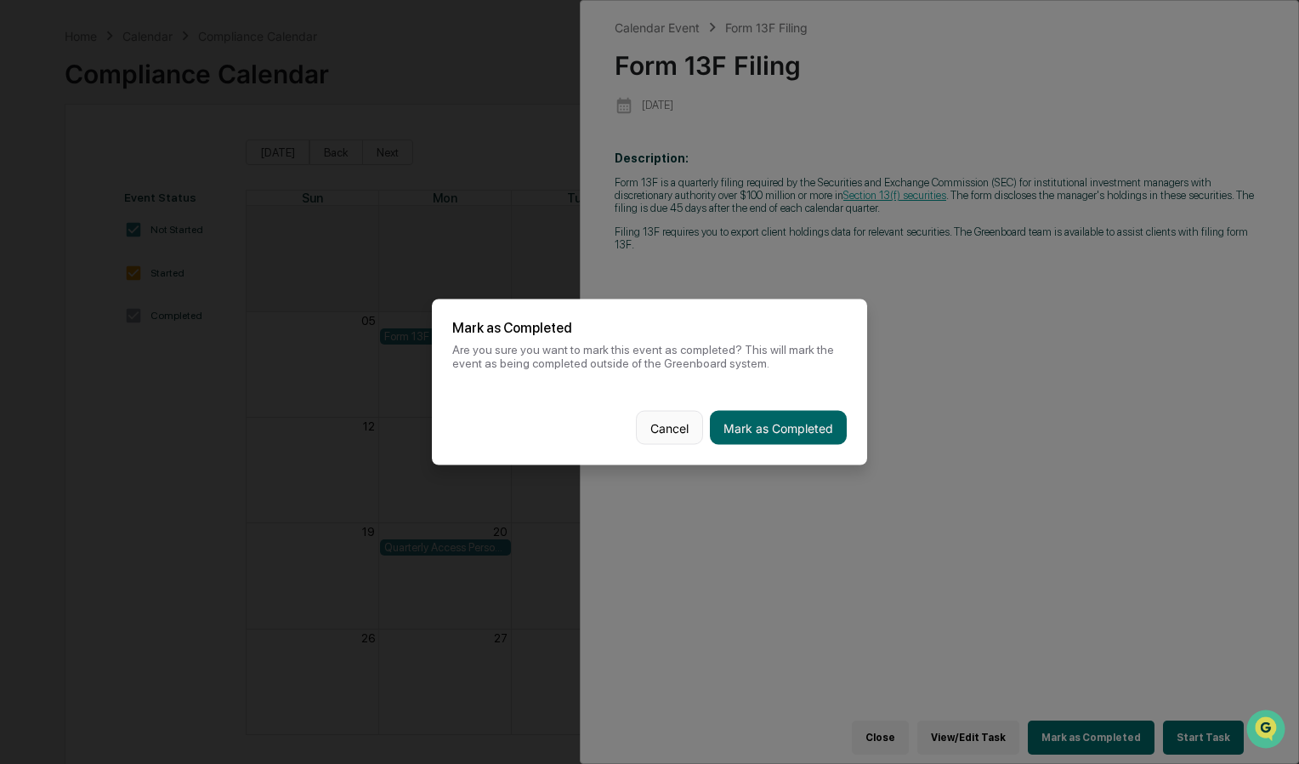
click at [687, 422] on button "Cancel" at bounding box center [669, 428] width 67 height 34
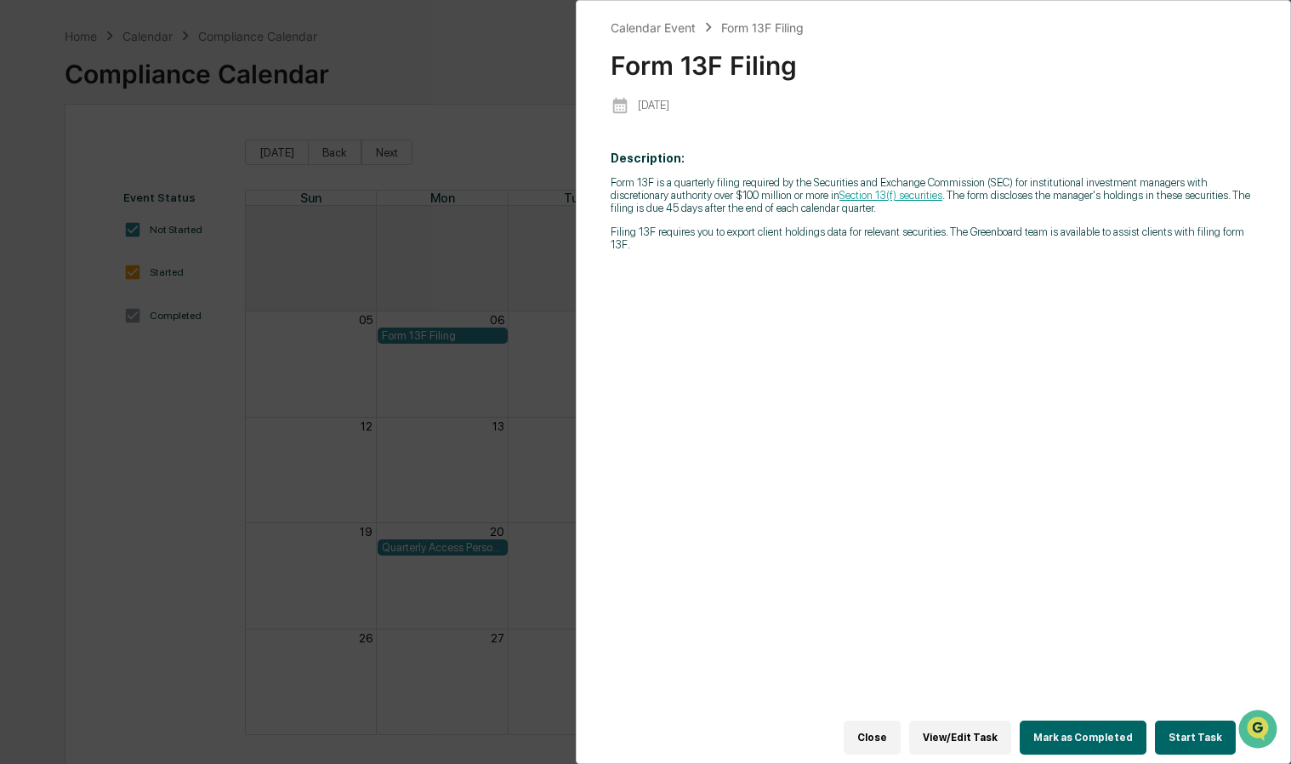
click at [475, 432] on div "Calendar Event Form 13F Filing Form 13F Filing [DATE] Description: Form 13F is …" at bounding box center [645, 382] width 1291 height 764
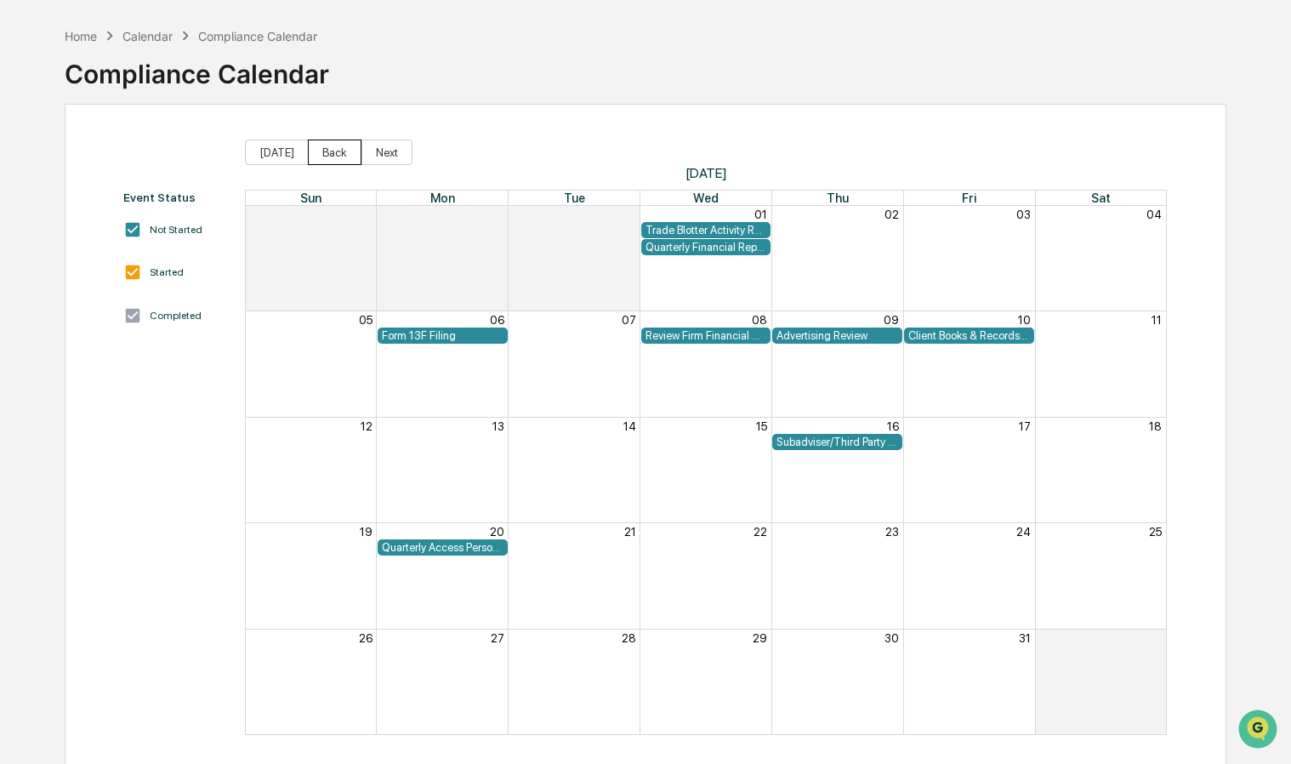
click at [318, 153] on button "Back" at bounding box center [335, 152] width 54 height 26
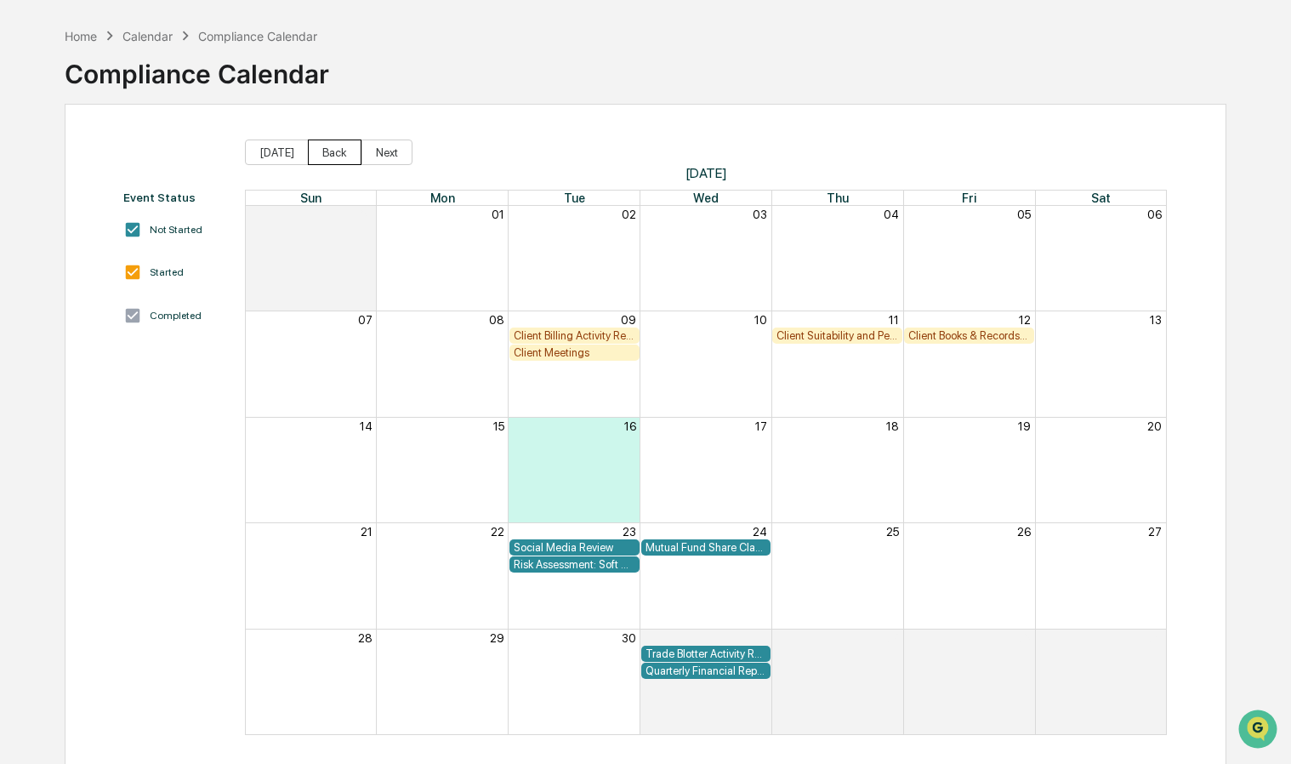
click at [318, 153] on button "Back" at bounding box center [335, 152] width 54 height 26
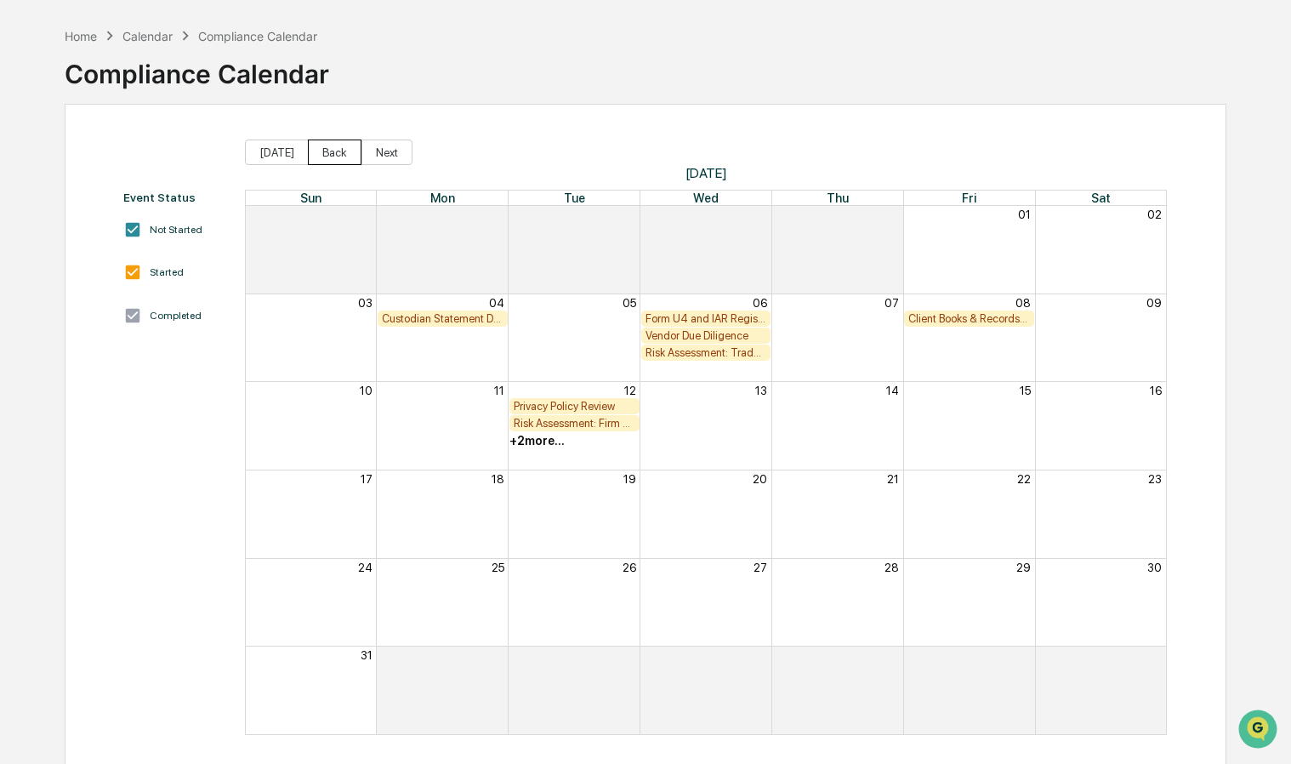
click at [327, 156] on button "Back" at bounding box center [335, 152] width 54 height 26
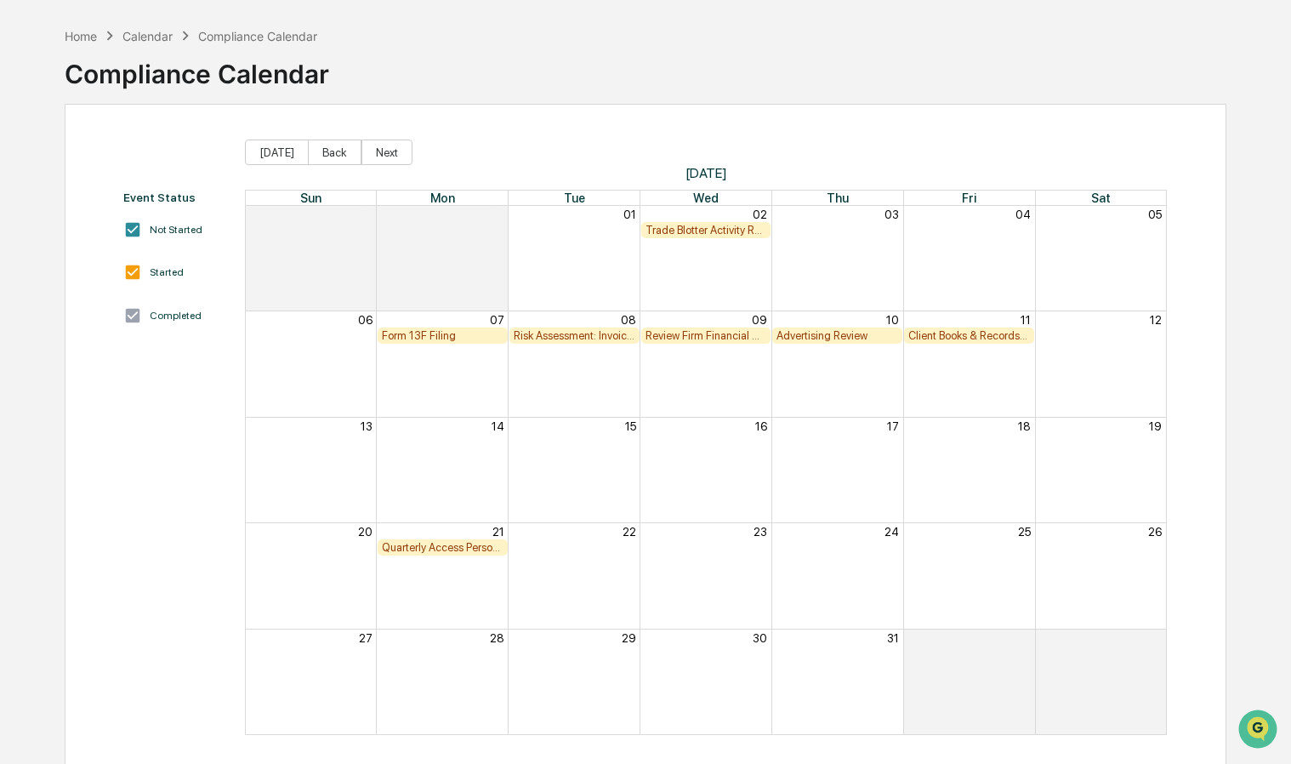
click at [452, 333] on div "Form 13F Filing" at bounding box center [443, 335] width 122 height 13
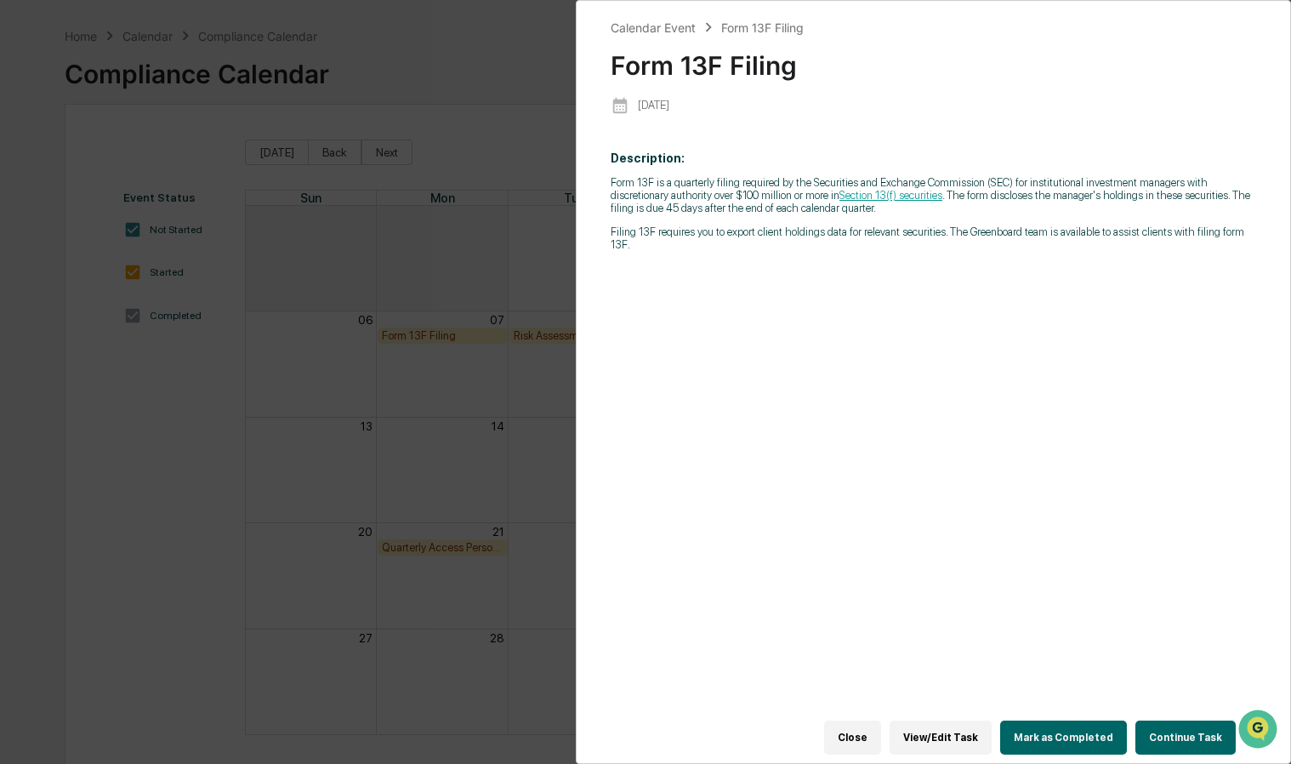
click at [1063, 725] on button "Mark as Completed" at bounding box center [1063, 737] width 127 height 34
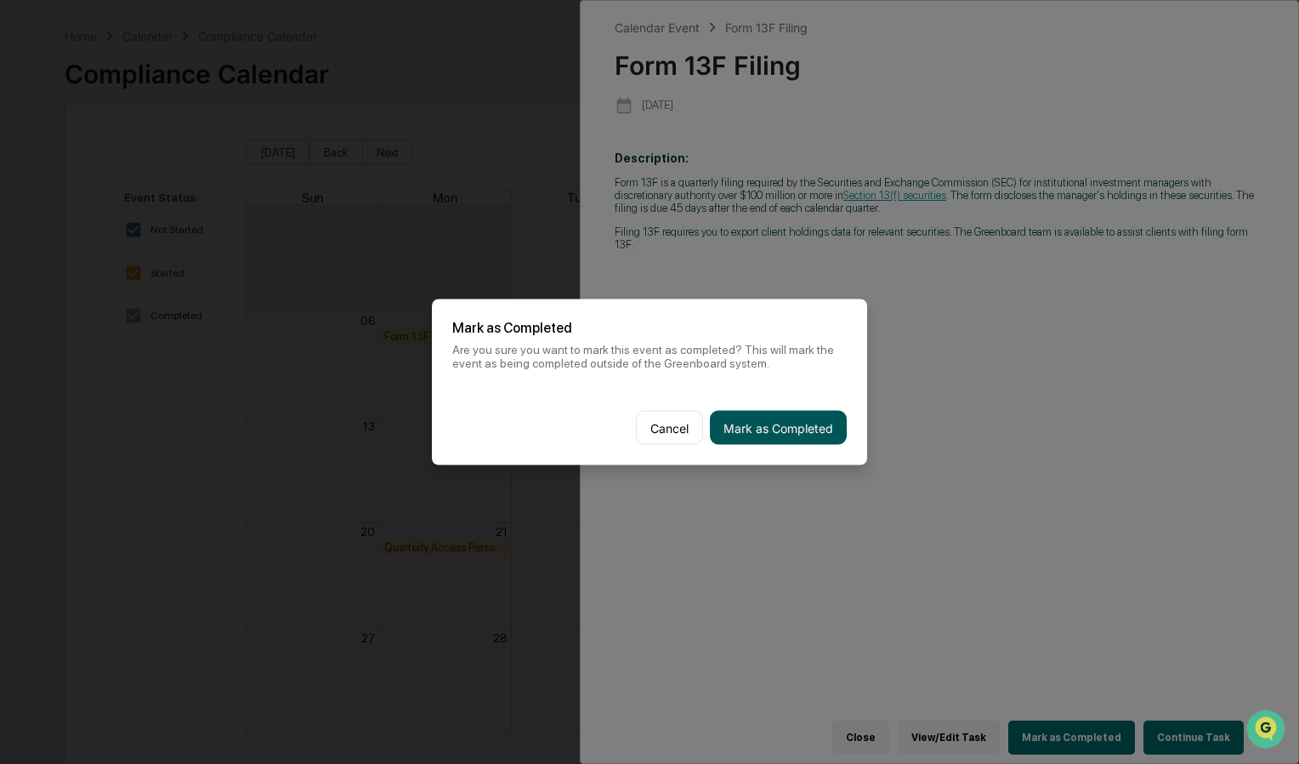
click at [806, 441] on button "Mark as Completed" at bounding box center [778, 428] width 137 height 34
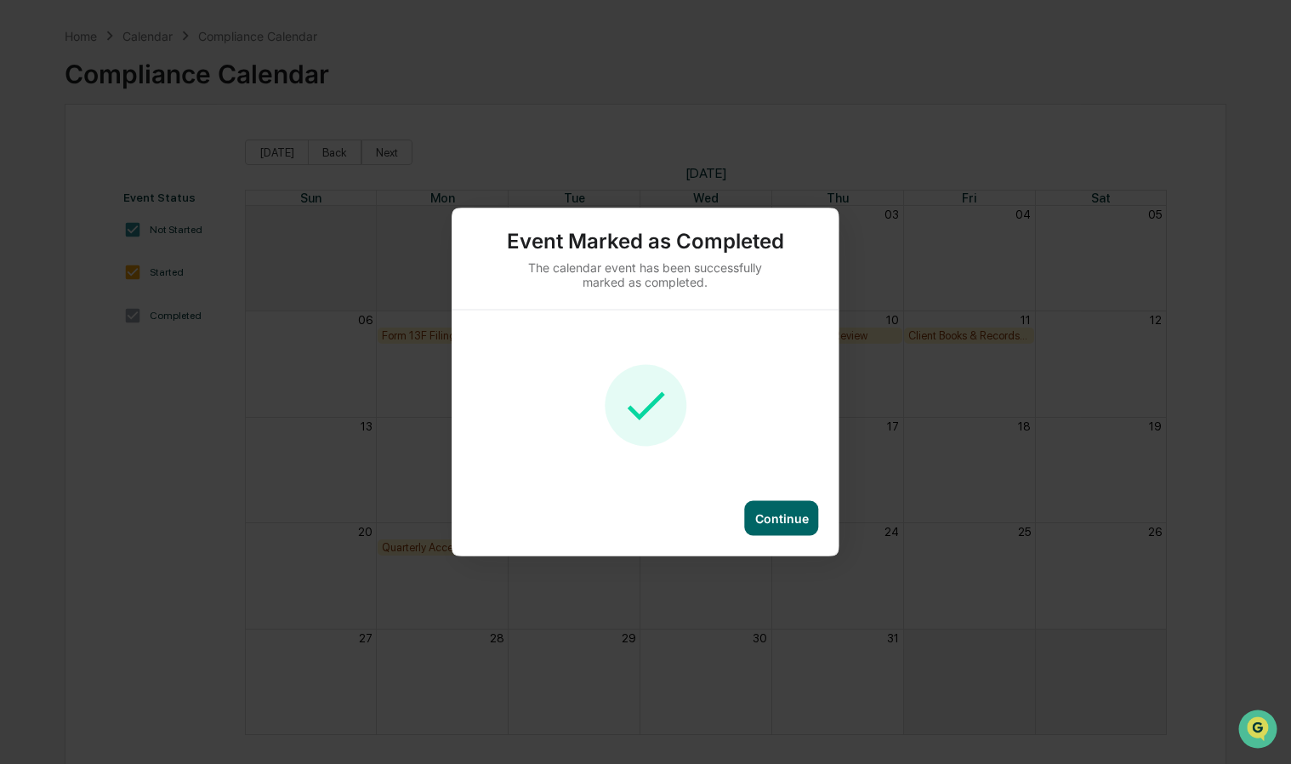
click at [778, 516] on div "Continue" at bounding box center [782, 518] width 54 height 14
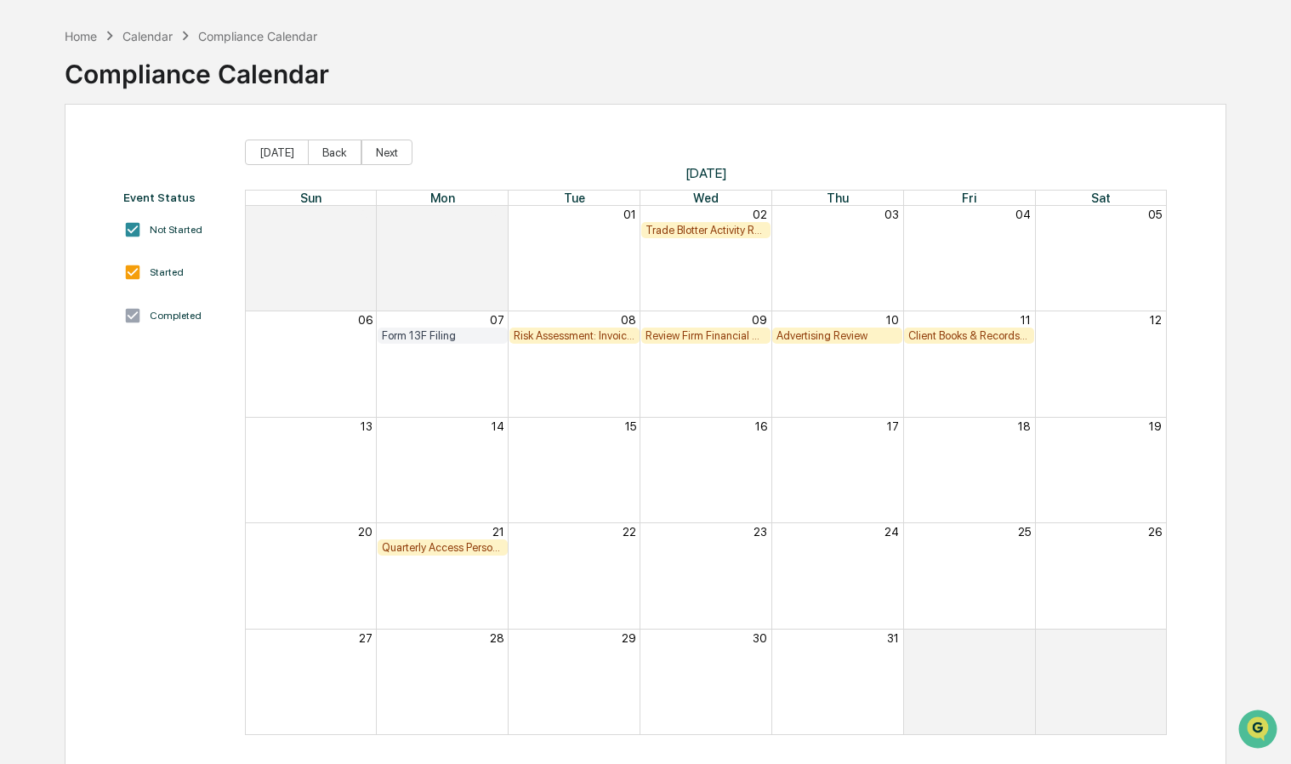
click at [577, 395] on div "Month View" at bounding box center [574, 363] width 132 height 105
click at [441, 338] on div "Form 13F Filing" at bounding box center [443, 335] width 122 height 13
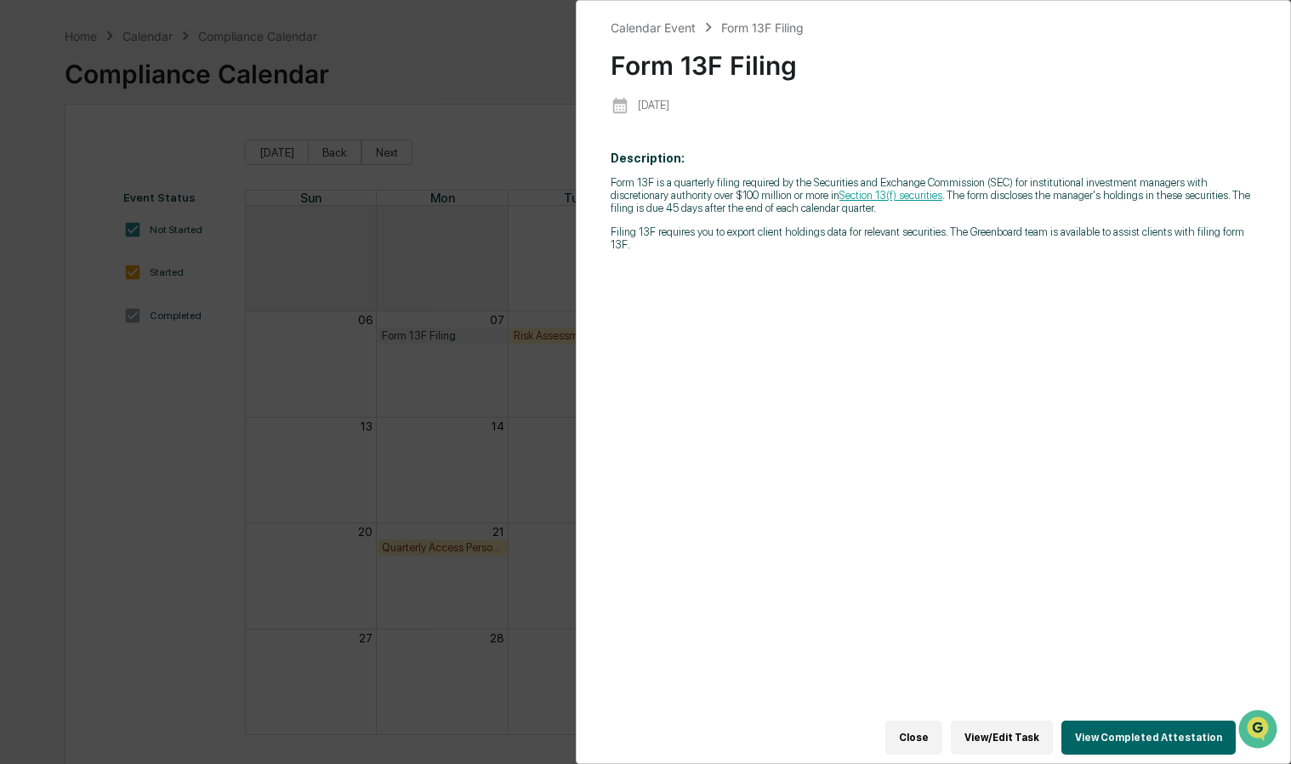
click at [512, 56] on div "Calendar Event Form 13F Filing Form 13F Filing [DATE] Description: Form 13F is …" at bounding box center [645, 382] width 1291 height 764
